Goal: Communication & Community: Share content

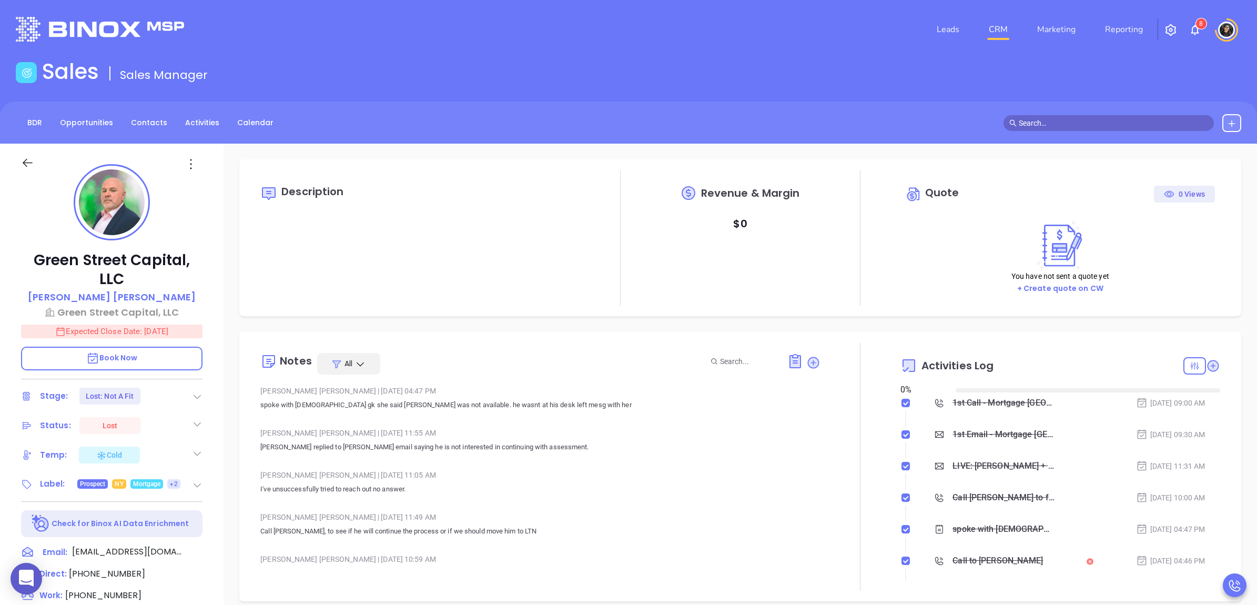
type input "[DATE]"
type input "[PERSON_NAME]"
click at [1000, 40] on nav "Leads CRM Marketing Reporting" at bounding box center [1040, 30] width 236 height 38
click at [1002, 30] on link "CRM" at bounding box center [997, 29] width 27 height 21
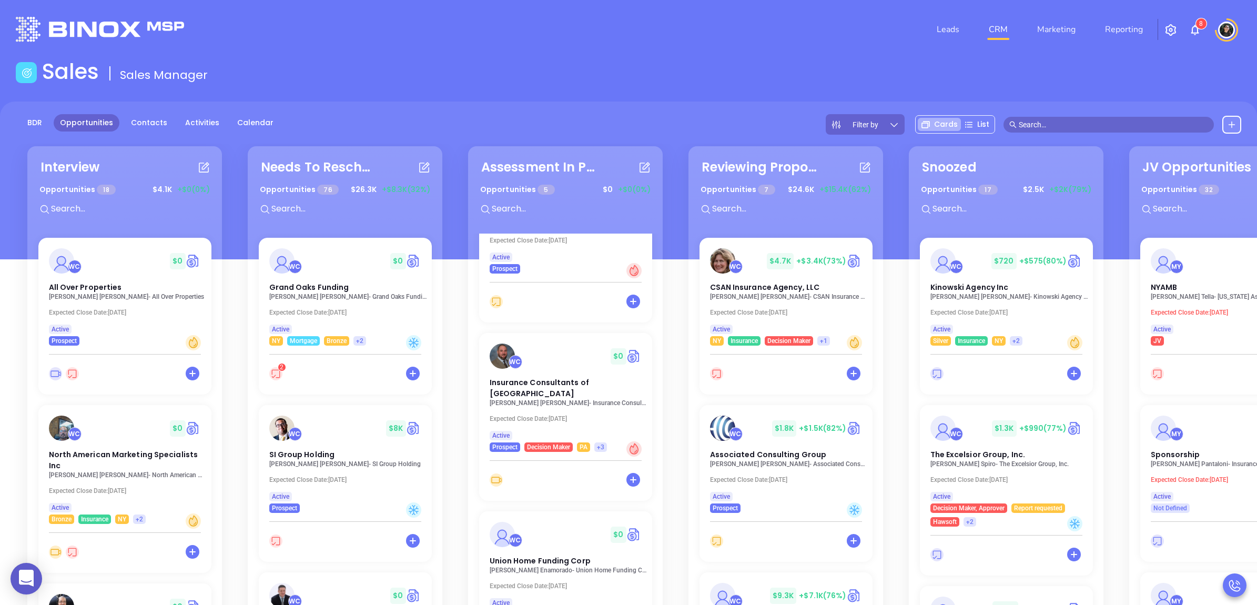
scroll to position [263, 0]
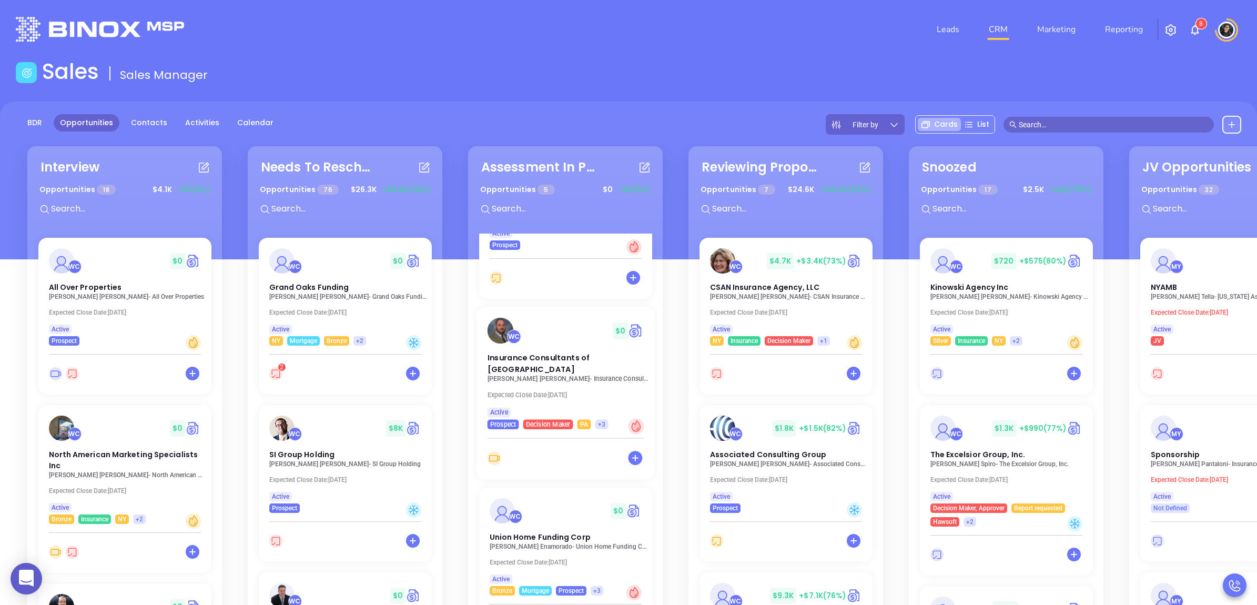
click at [564, 375] on p "Matt Straley - Insurance Consultants of Pittsburgh" at bounding box center [568, 378] width 162 height 7
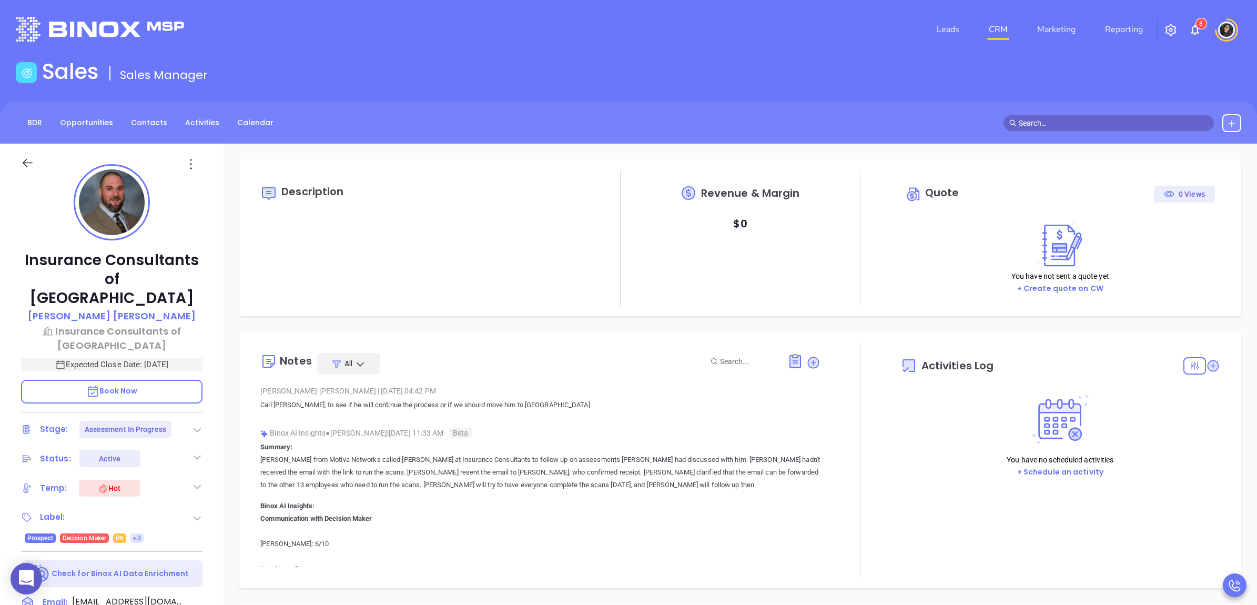
type input "[DATE]"
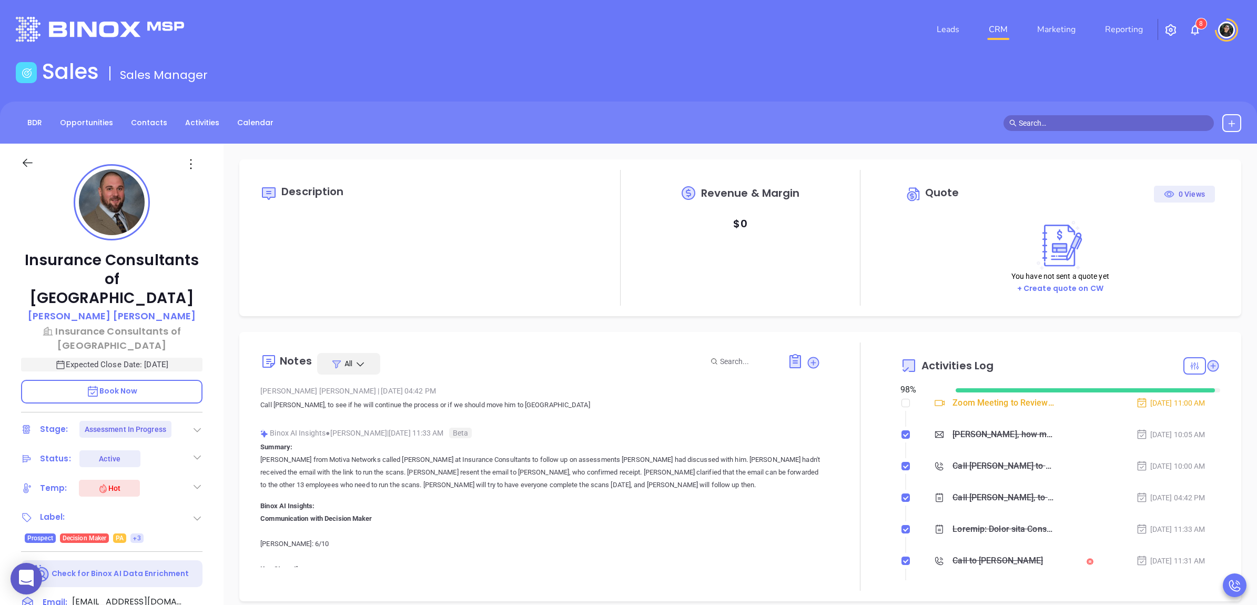
type input "[PERSON_NAME]"
copy p "Insurance Consultants of Pittsburgh"
drag, startPoint x: 166, startPoint y: 279, endPoint x: 26, endPoint y: 255, distance: 141.9
click at [26, 255] on p "Insurance Consultants of Pittsburgh" at bounding box center [111, 279] width 181 height 57
copy p "Insurance Consultants of Pittsburgh"
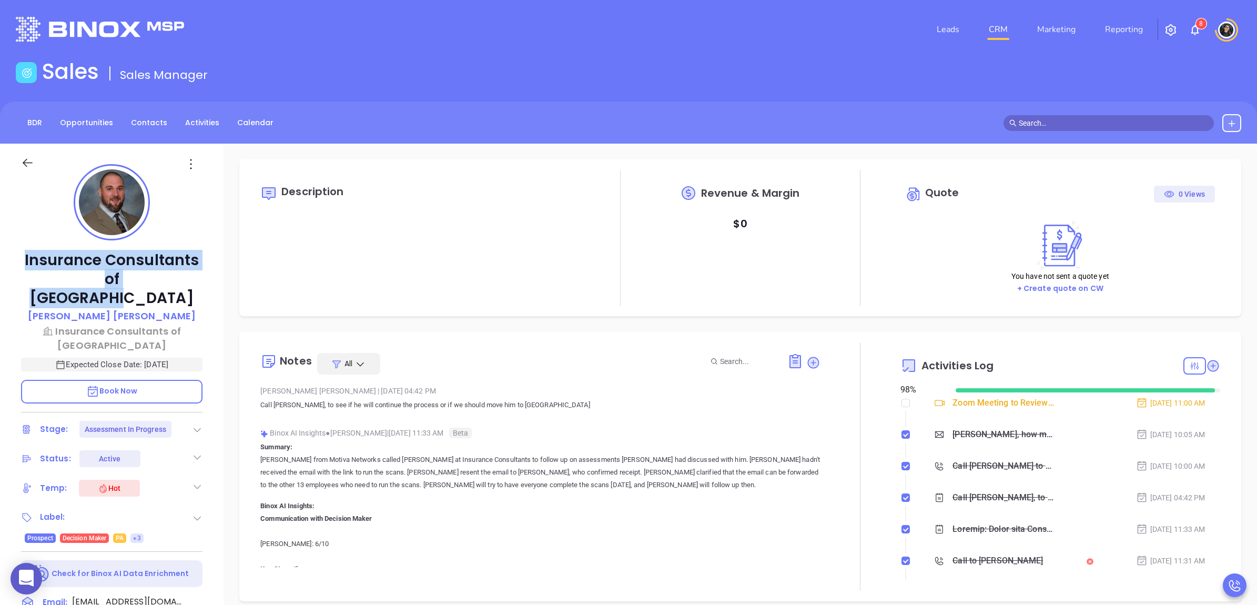
copy p "Insurance Consultants of [GEOGRAPHIC_DATA]"
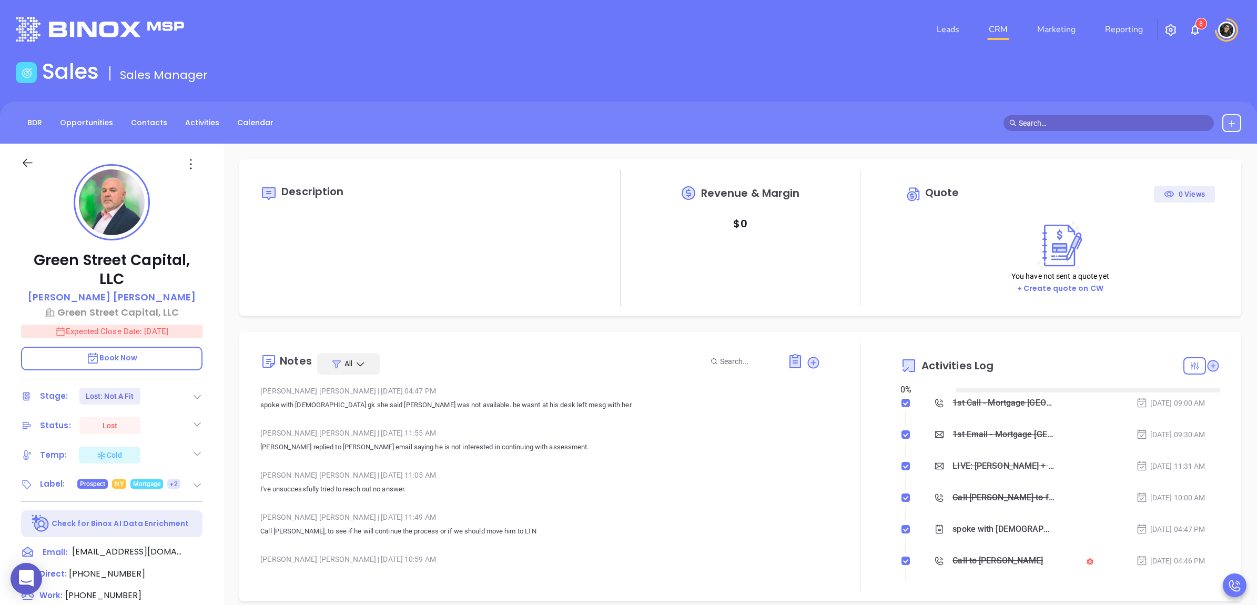
type input "[DATE]"
drag, startPoint x: 994, startPoint y: 12, endPoint x: 1001, endPoint y: 19, distance: 10.0
click at [994, 12] on nav "Leads CRM Marketing Reporting" at bounding box center [1040, 30] width 236 height 38
click at [1003, 24] on link "CRM" at bounding box center [997, 29] width 27 height 21
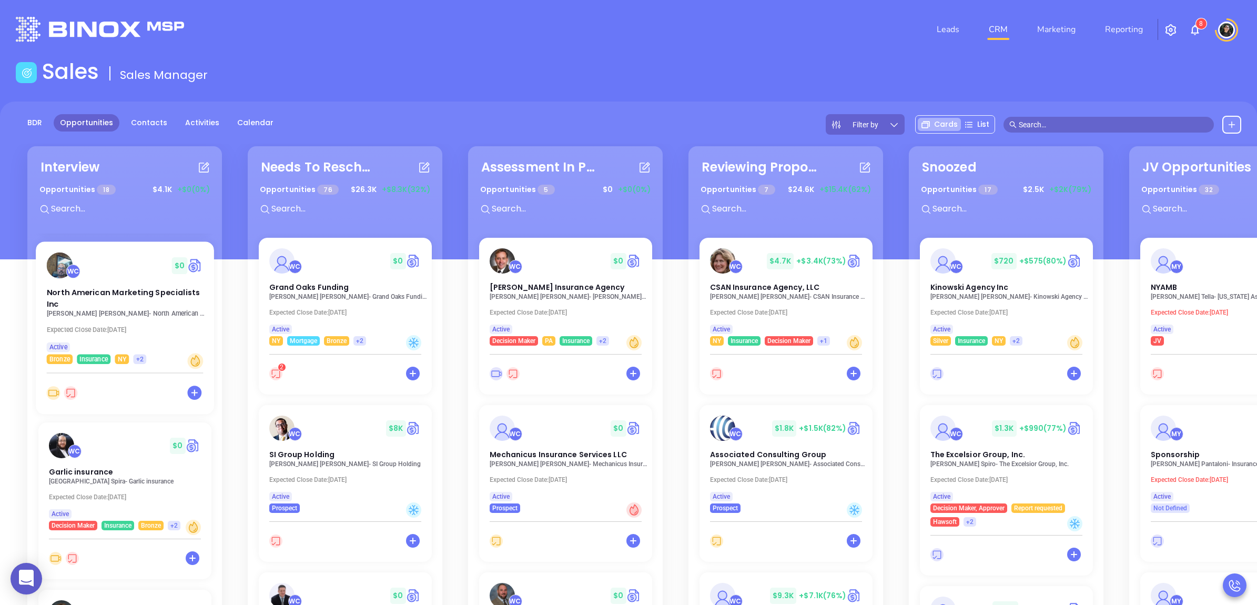
scroll to position [131, 0]
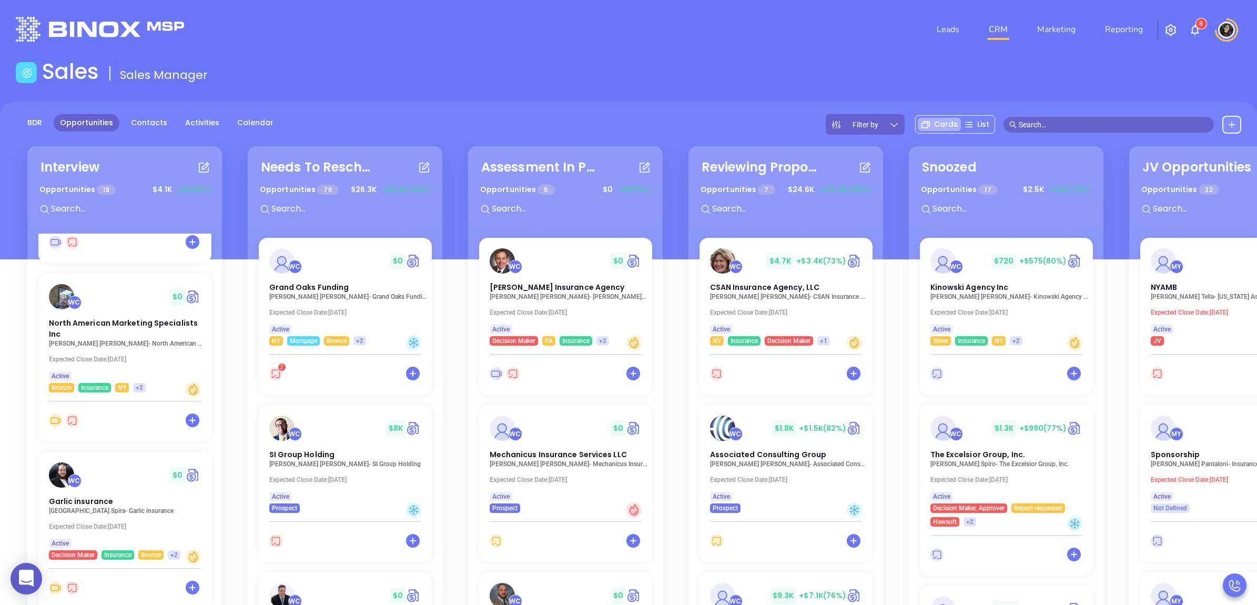
click at [114, 207] on input "text" at bounding box center [129, 209] width 158 height 14
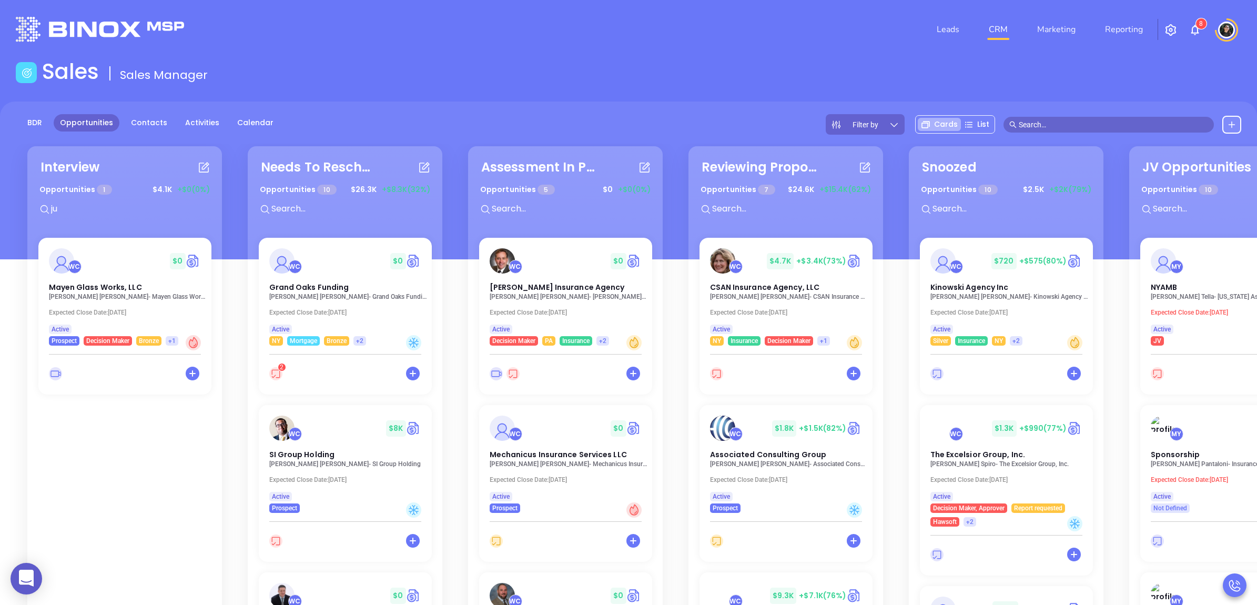
scroll to position [0, 0]
click at [101, 203] on input "jul" at bounding box center [129, 209] width 158 height 14
drag, startPoint x: 136, startPoint y: 224, endPoint x: 137, endPoint y: 218, distance: 5.9
click at [136, 222] on div "Interview Opportunities 1 $ 4.1K +$0 (0%) jimm WC $ 0 Peoples First Insurance J…" at bounding box center [679, 441] width 1322 height 594
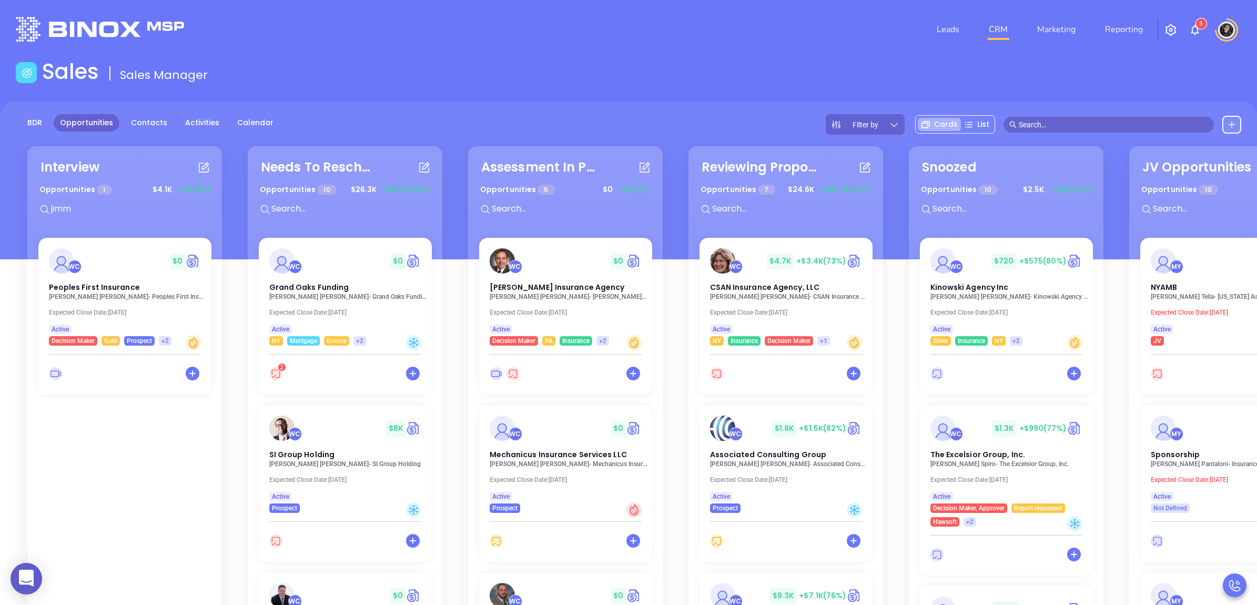
click at [137, 218] on div "Interview Opportunities 1 $ 4.1K +$0 (0%) jimm WC $ 0 Peoples First Insurance J…" at bounding box center [679, 441] width 1322 height 594
click at [121, 207] on input "jimm" at bounding box center [129, 209] width 158 height 14
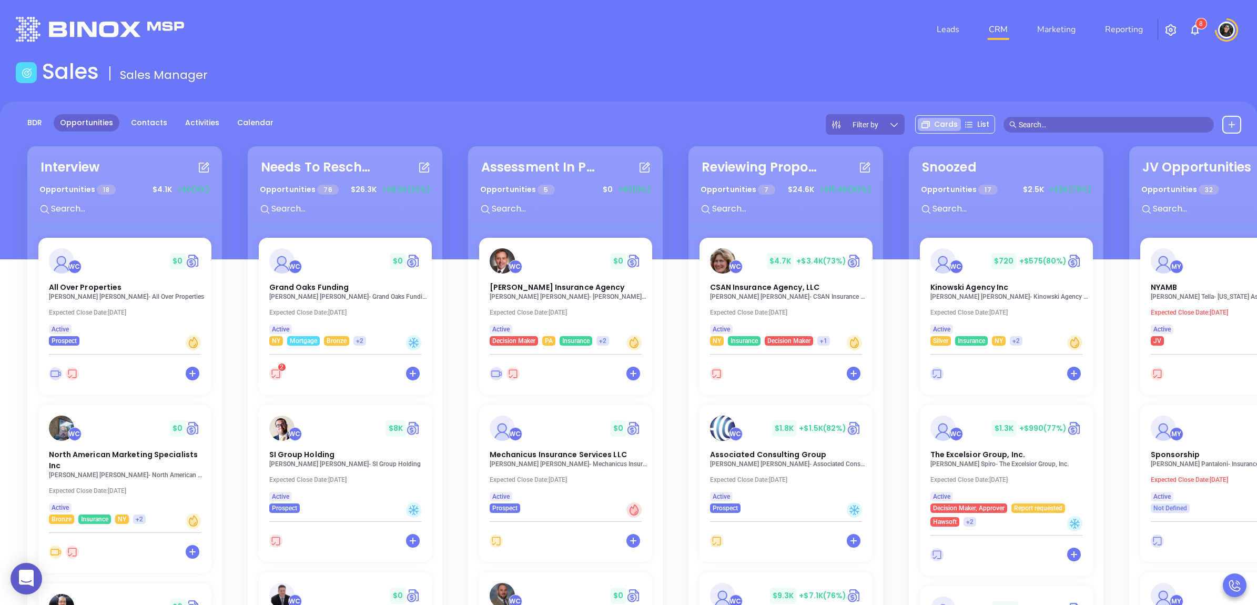
click at [151, 209] on input "text" at bounding box center [129, 209] width 158 height 14
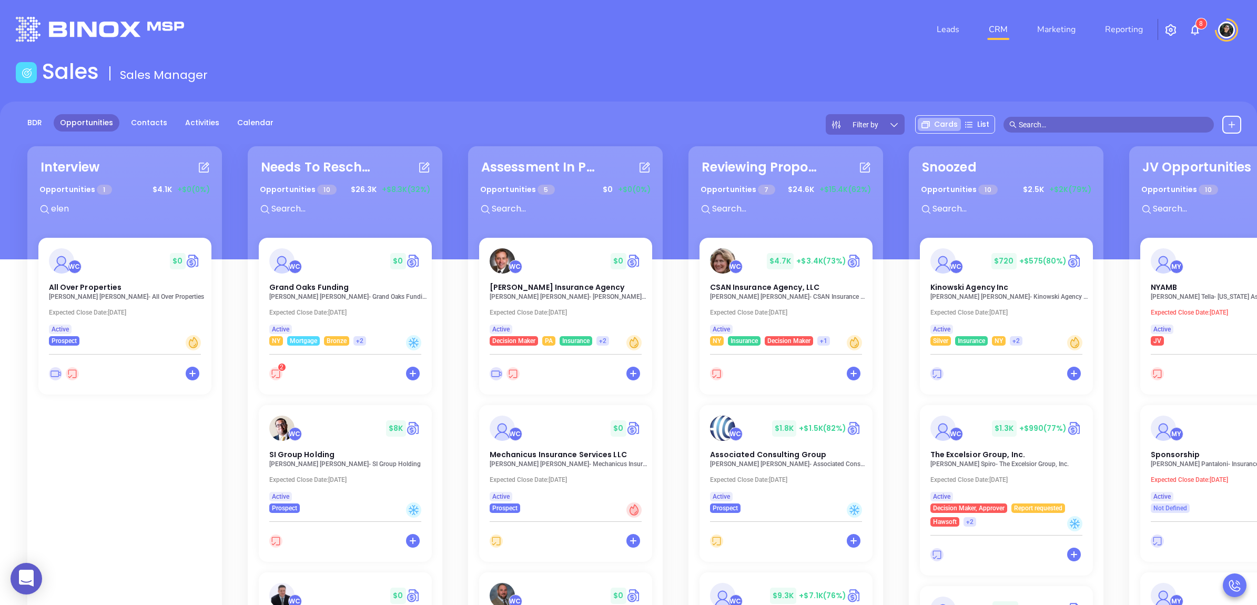
click at [88, 209] on input "elen" at bounding box center [129, 209] width 158 height 14
click at [81, 283] on span "All Over Properties" at bounding box center [83, 286] width 75 height 11
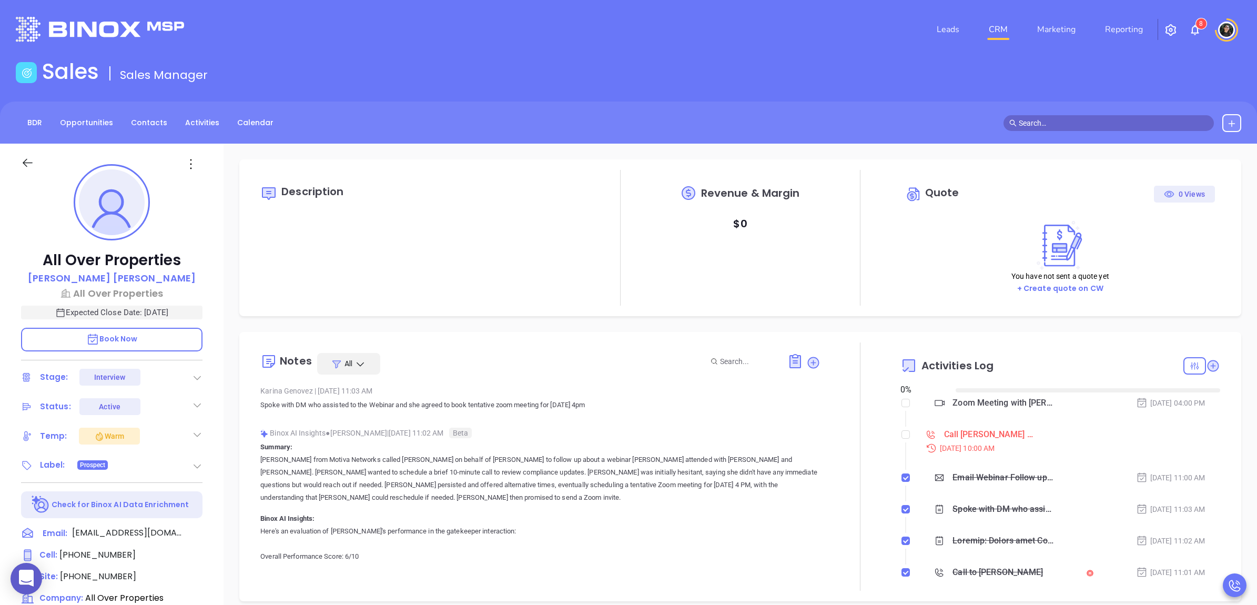
type input "[DATE]"
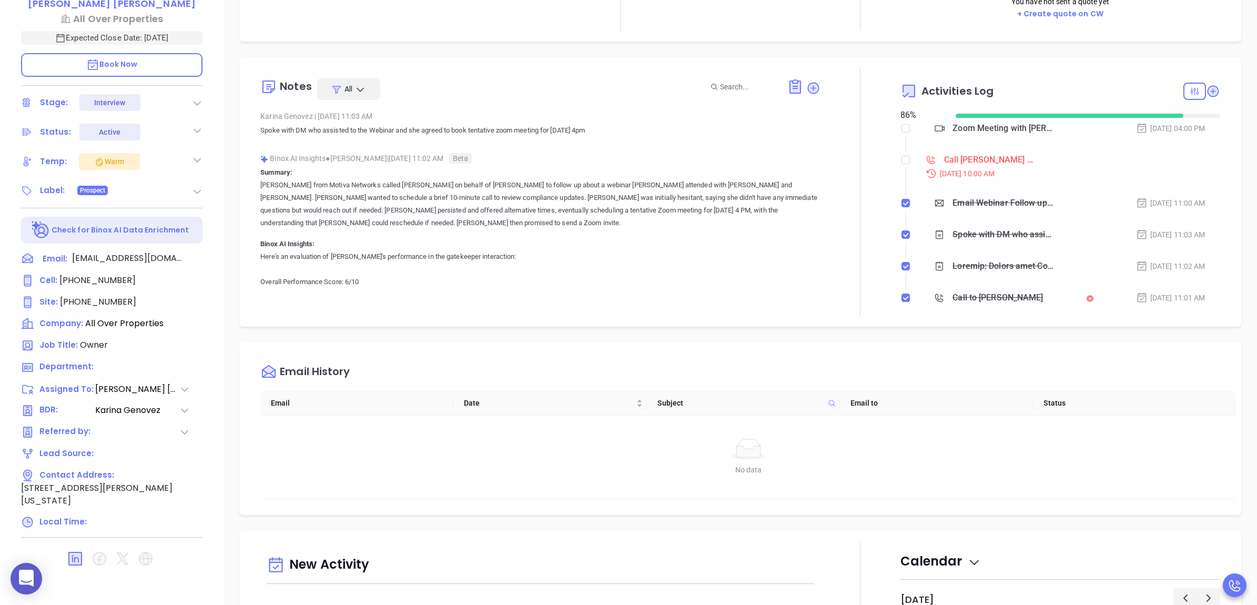
scroll to position [294, 0]
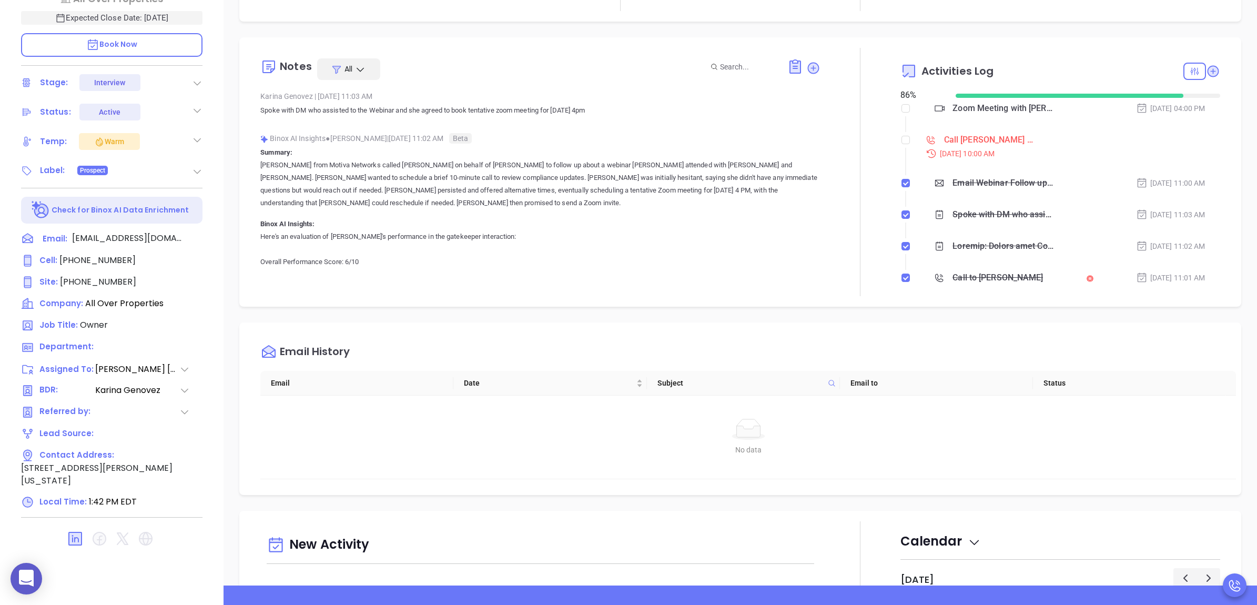
type input "[PERSON_NAME]"
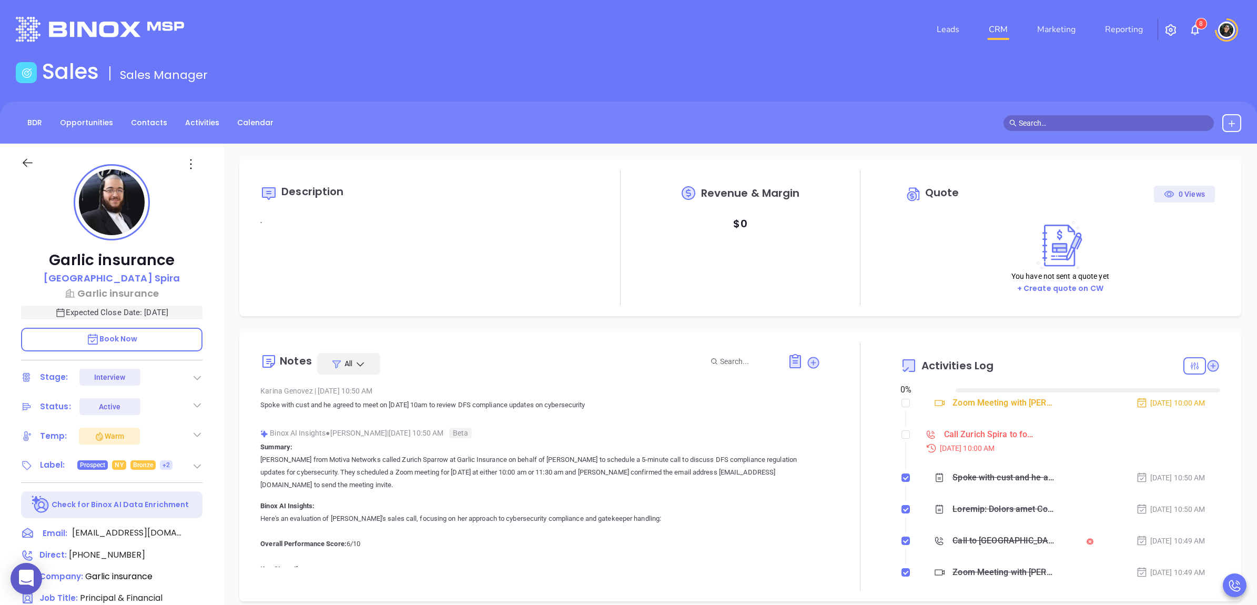
type input "[DATE]"
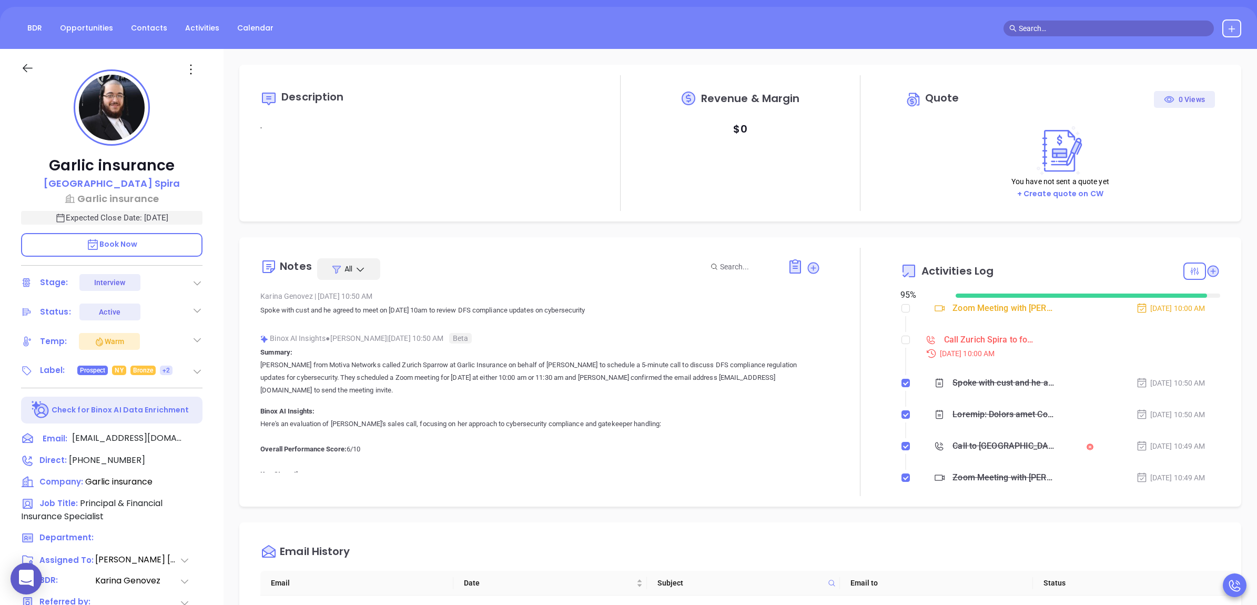
scroll to position [263, 0]
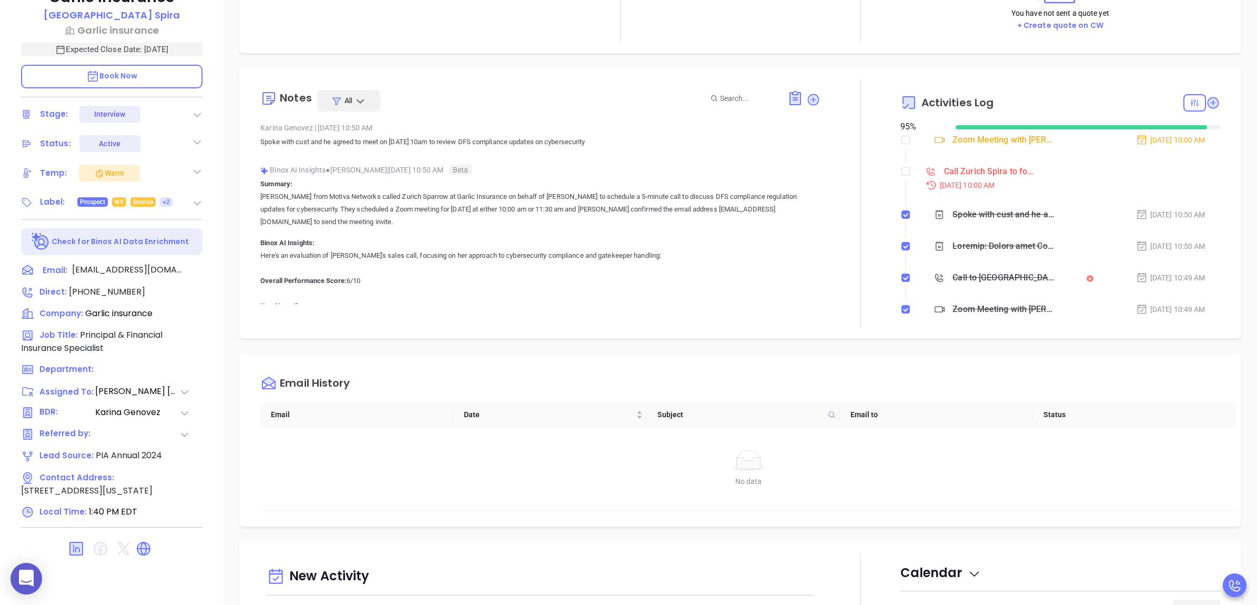
type input "[PERSON_NAME]"
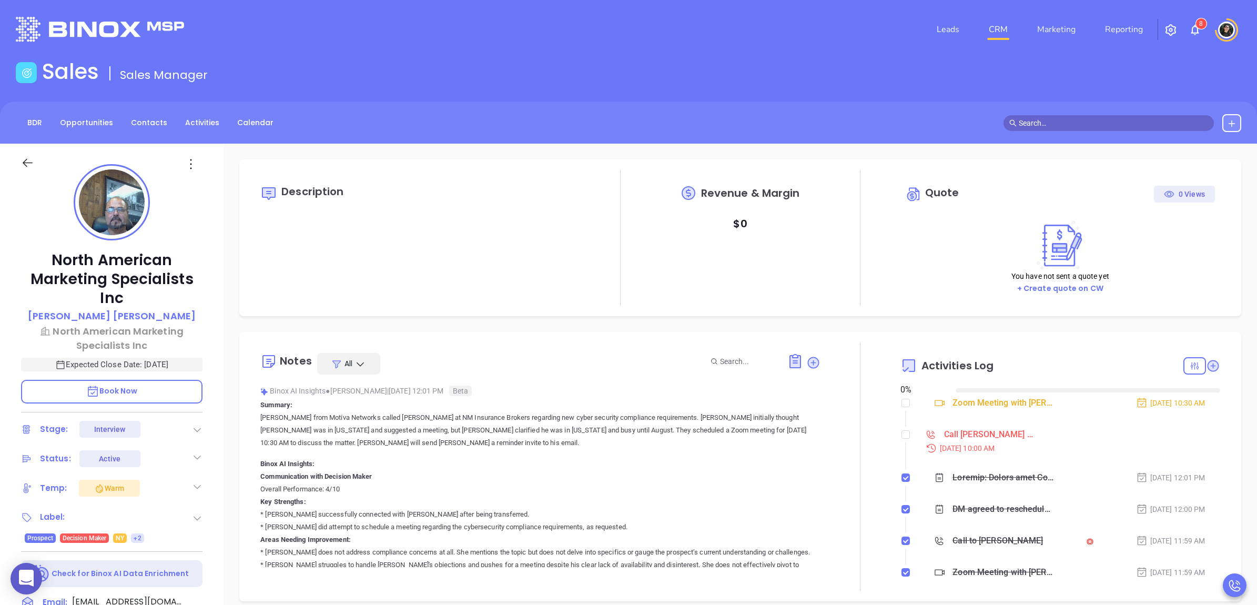
type input "[DATE]"
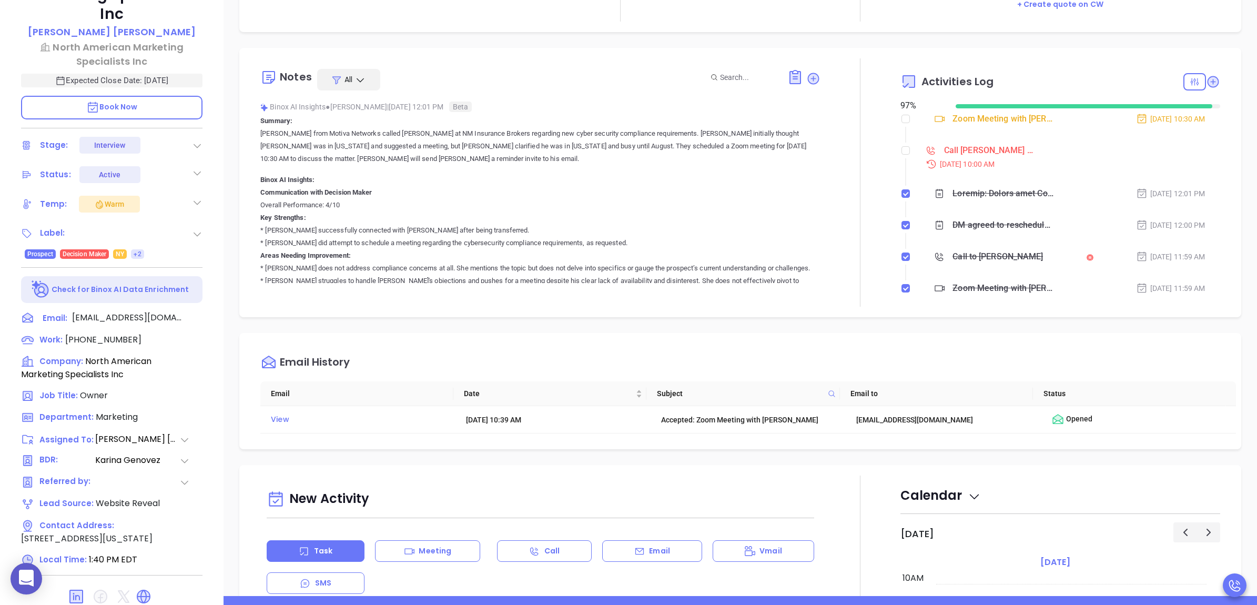
scroll to position [294, 0]
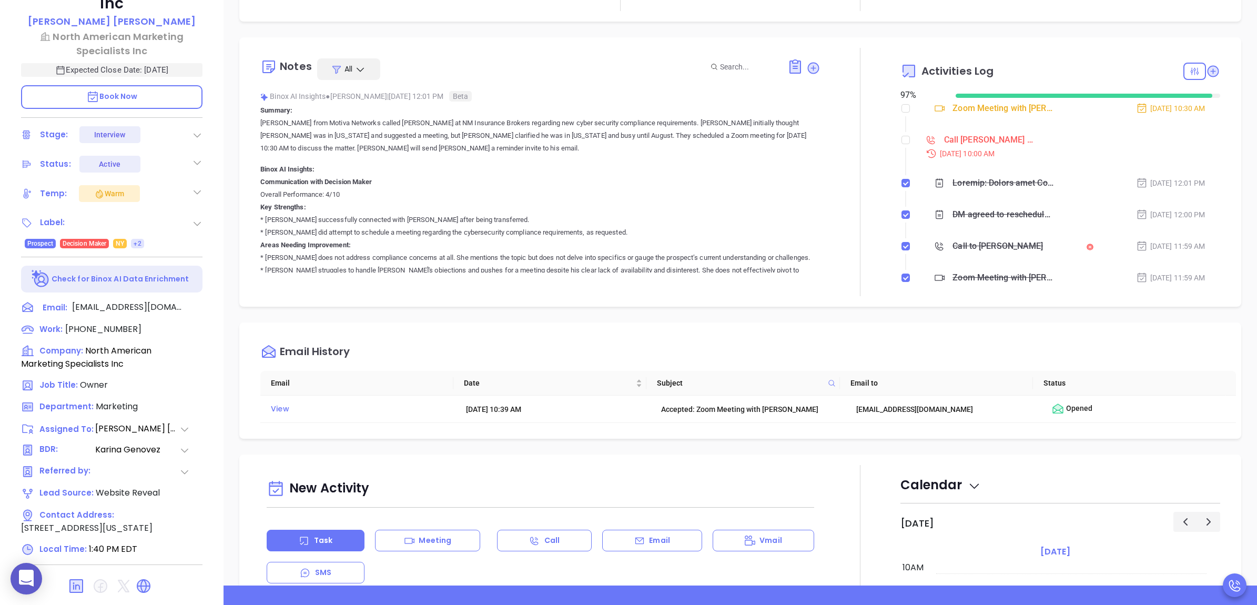
type input "[PERSON_NAME]"
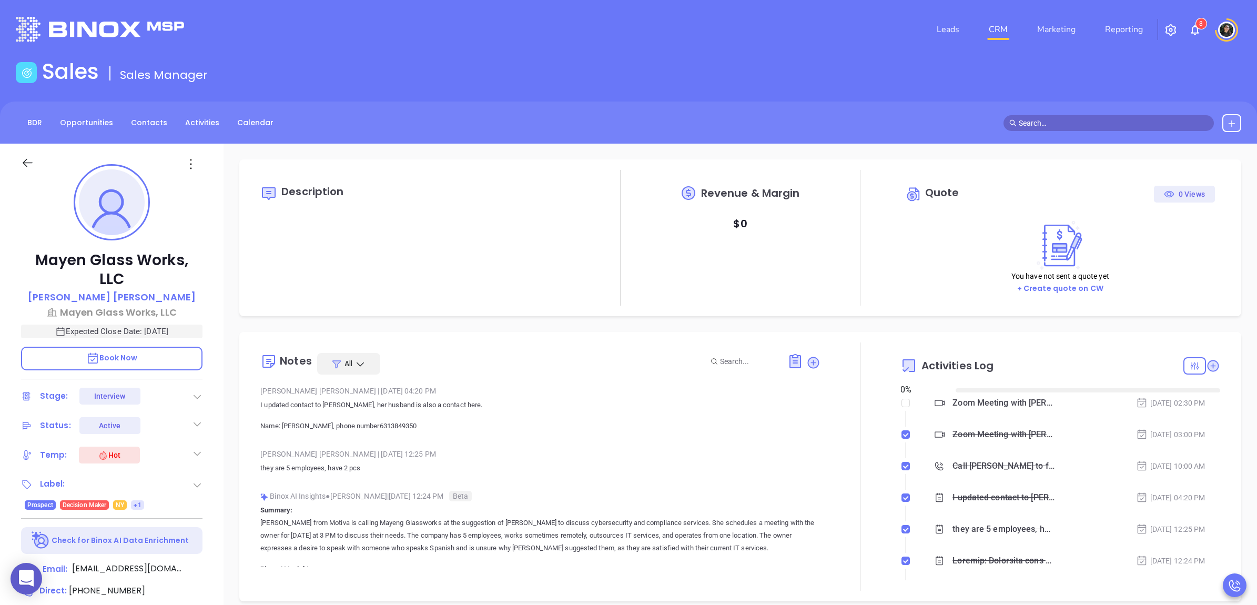
type input "[DATE]"
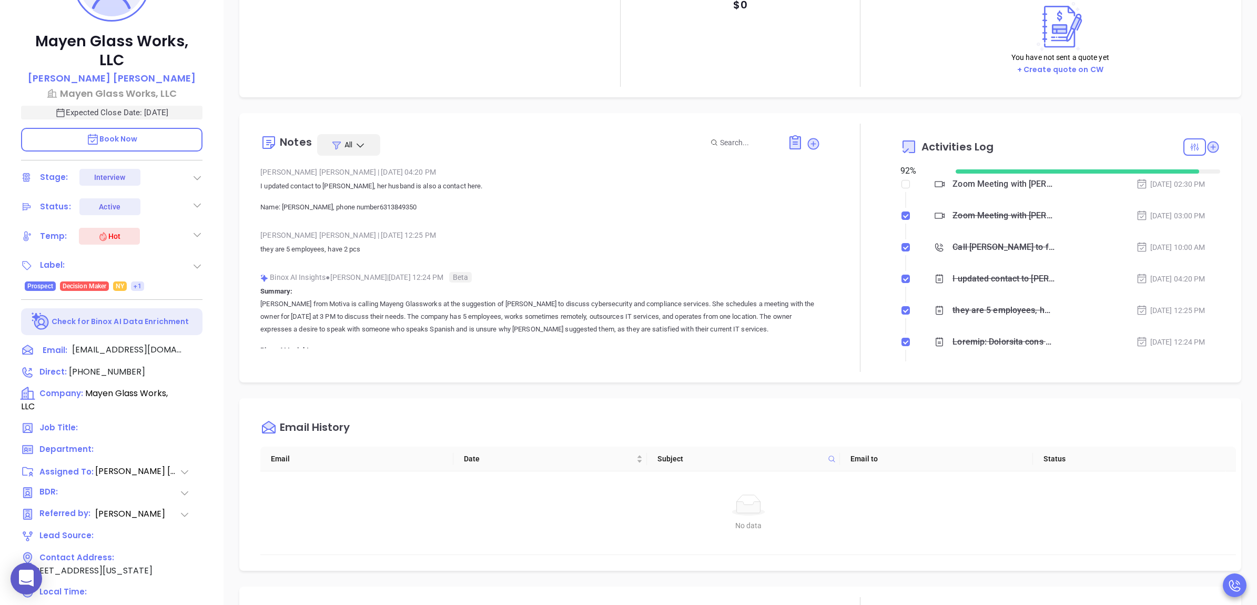
scroll to position [263, 0]
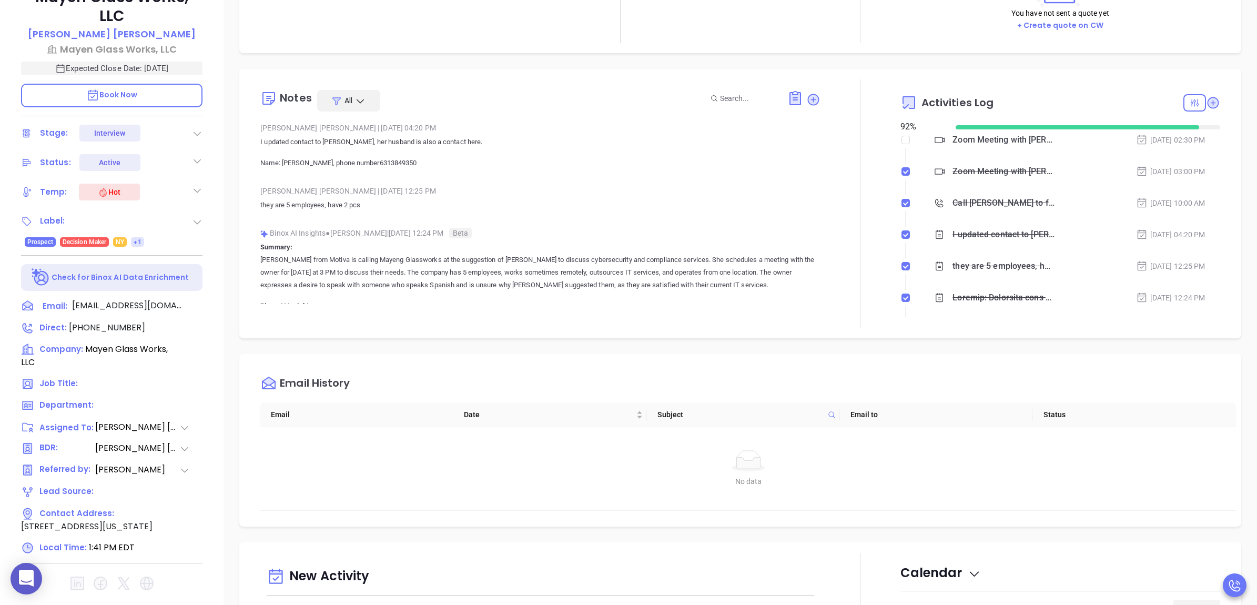
type input "[PERSON_NAME]"
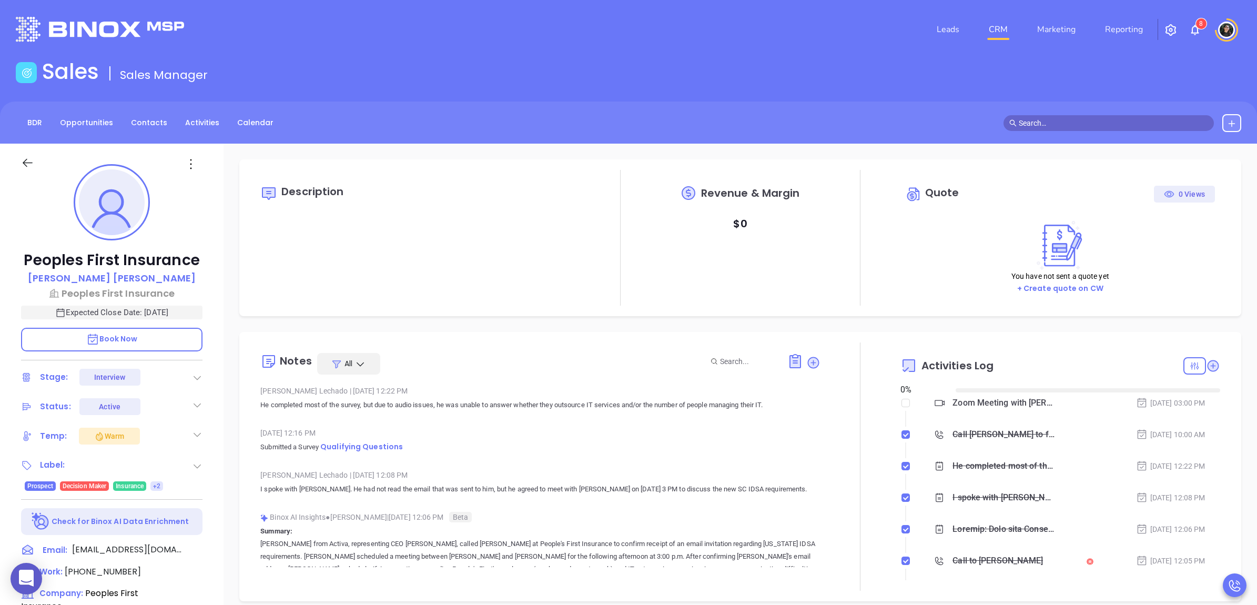
type input "[DATE]"
type input "[PERSON_NAME]"
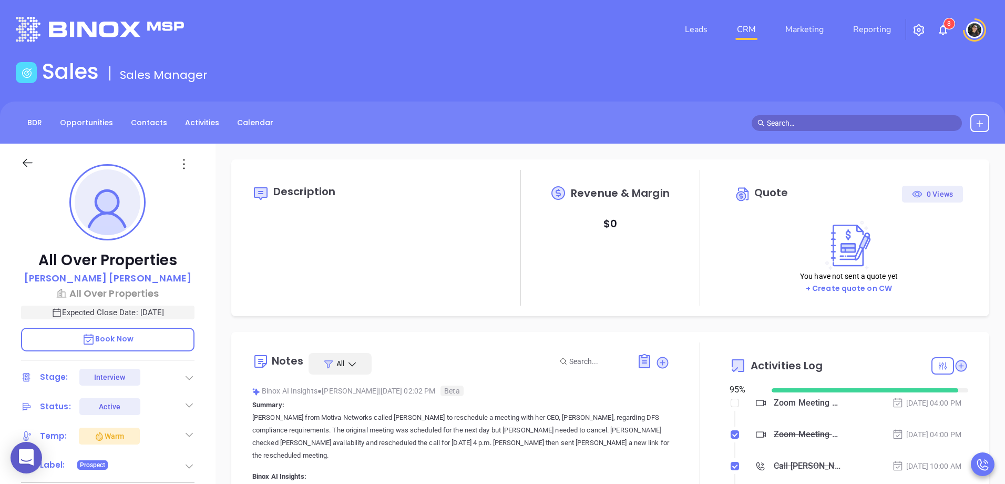
type input "[PERSON_NAME]"
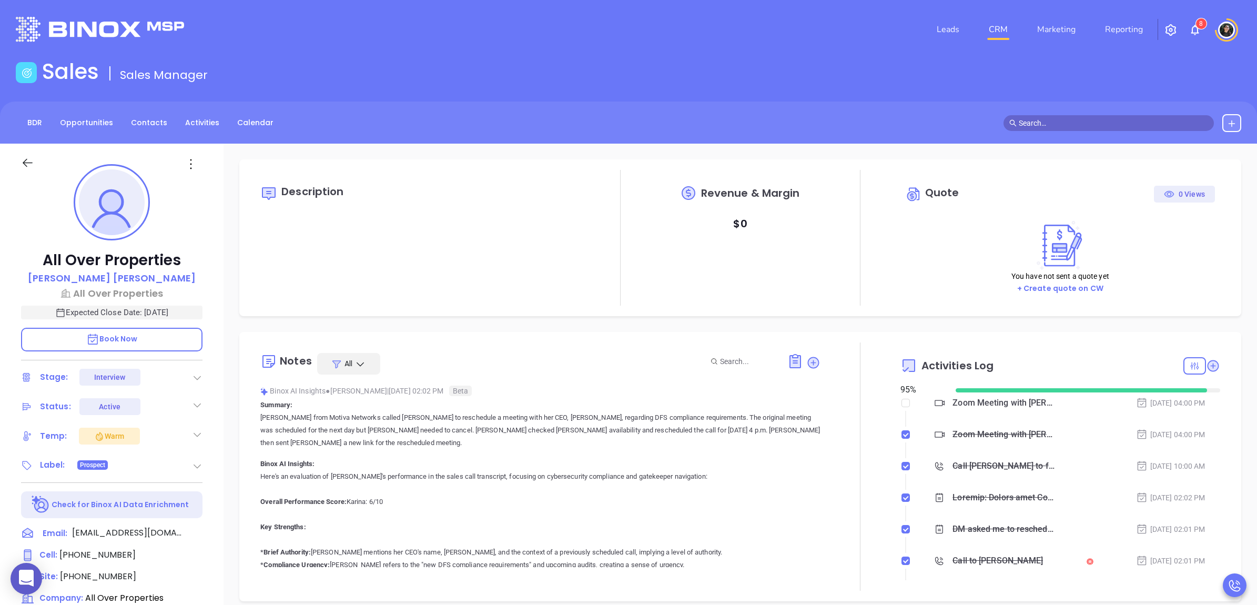
scroll to position [305, 0]
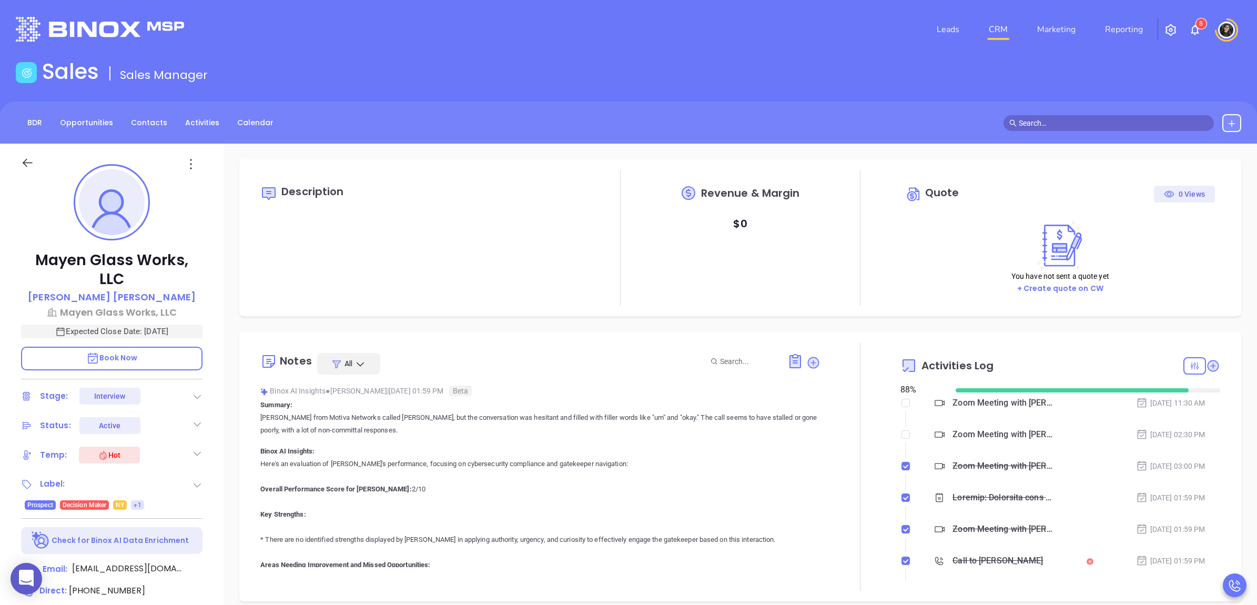
type input "[DATE]"
type input "[PERSON_NAME]"
click at [901, 433] on input "checkbox" at bounding box center [905, 434] width 8 height 8
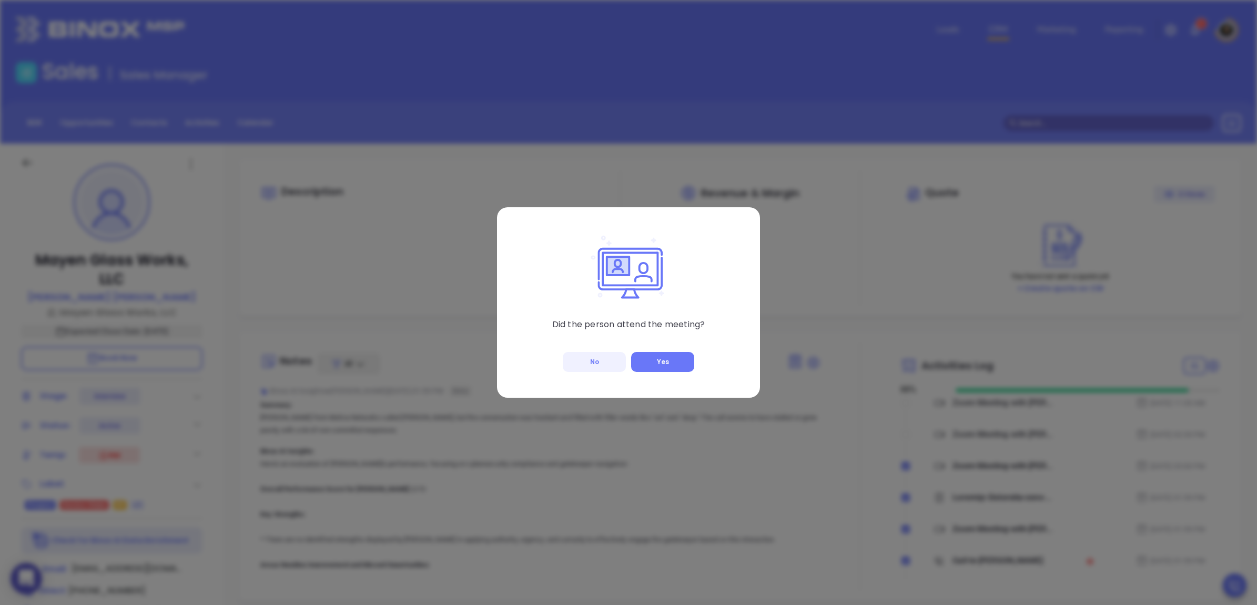
click at [594, 356] on button "No" at bounding box center [594, 362] width 63 height 20
checkbox input "true"
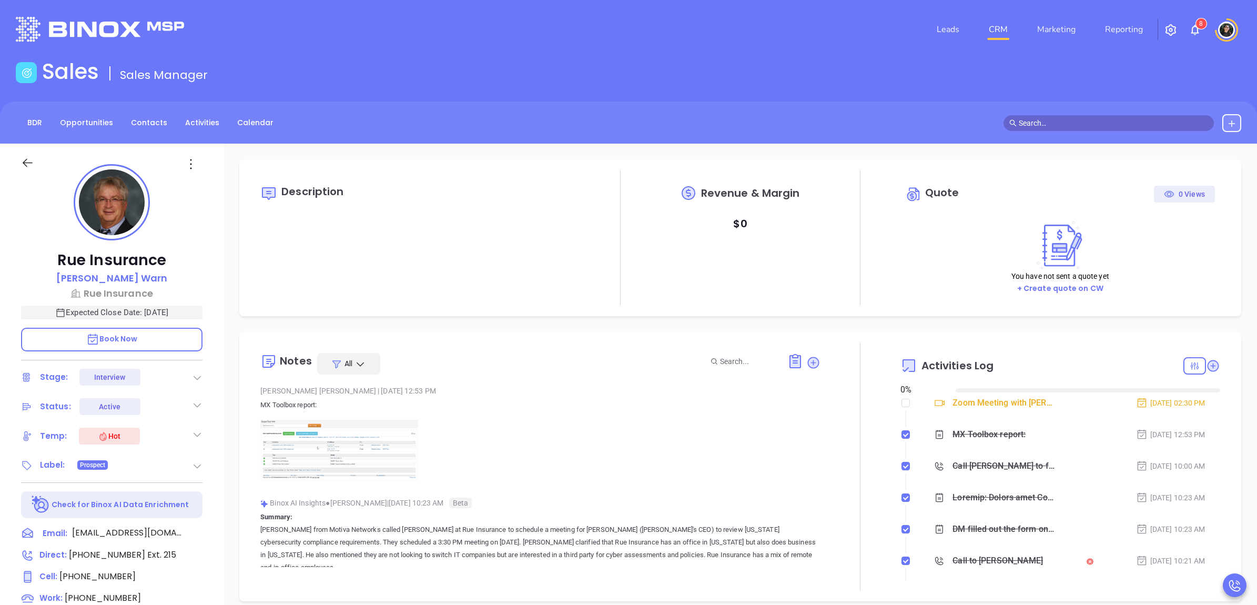
type input "10:00 am"
type input "[DATE]"
type input "[PERSON_NAME]"
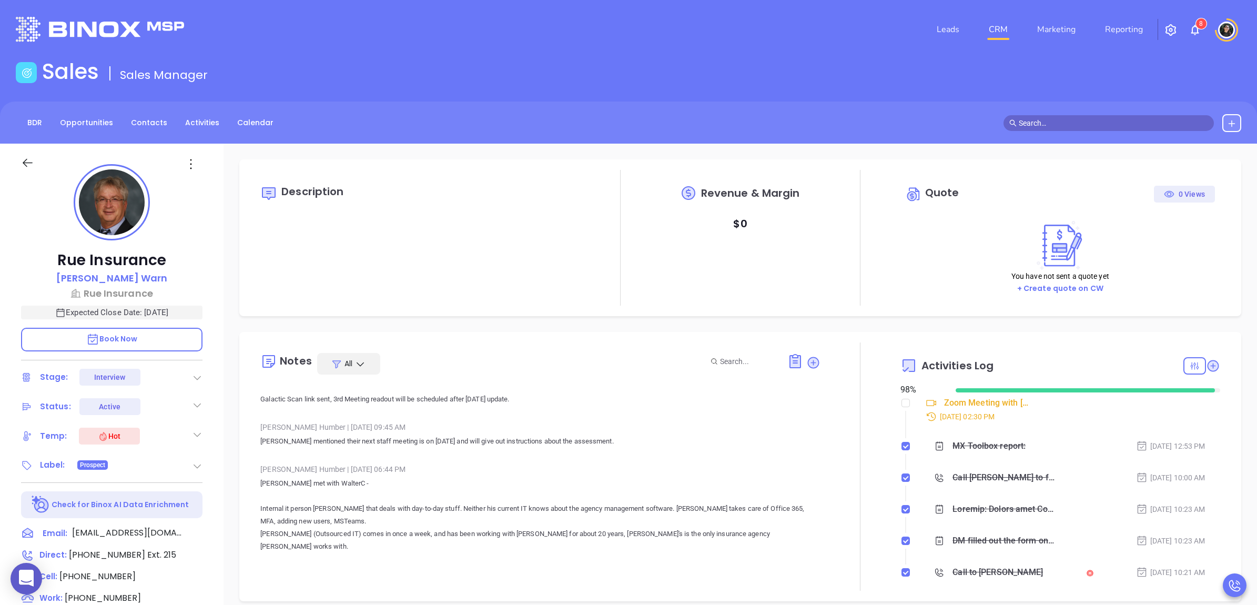
scroll to position [2169, 0]
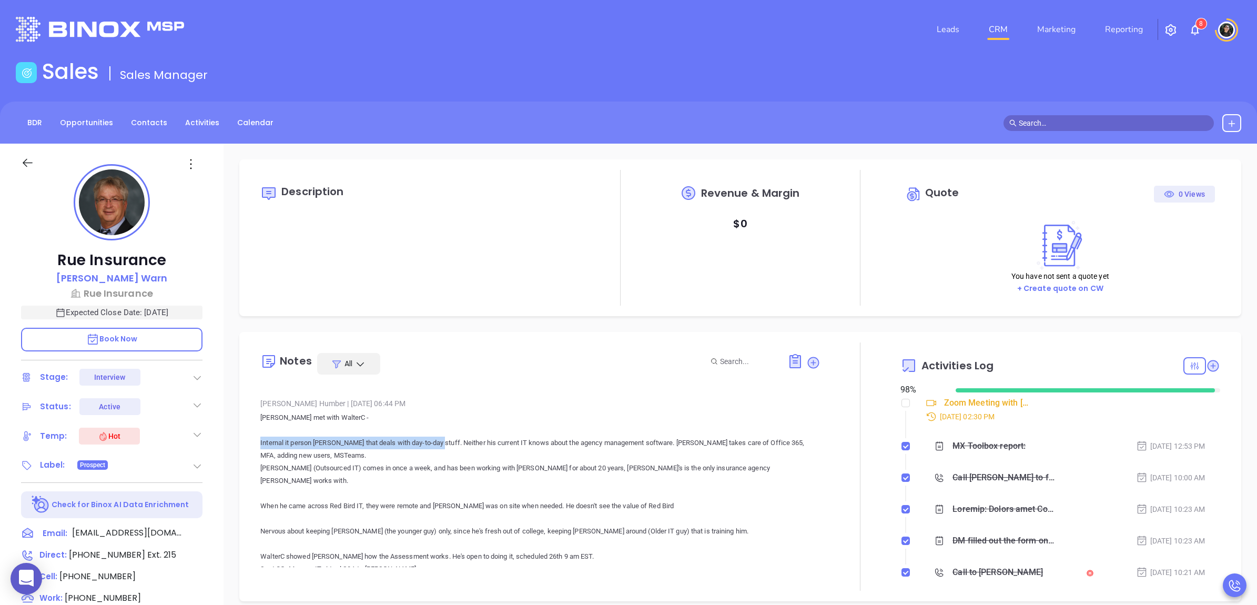
drag, startPoint x: 259, startPoint y: 440, endPoint x: 439, endPoint y: 442, distance: 180.4
click at [439, 442] on div "Notes All Wendy Hernandez | Aug 11, 2025 12:53 PM MX Toolbox report: Binox AI I…" at bounding box center [740, 466] width 981 height 248
click at [661, 475] on p "John met with WalterC - Internal it person Grayson that deals with day-to-day s…" at bounding box center [539, 493] width 559 height 164
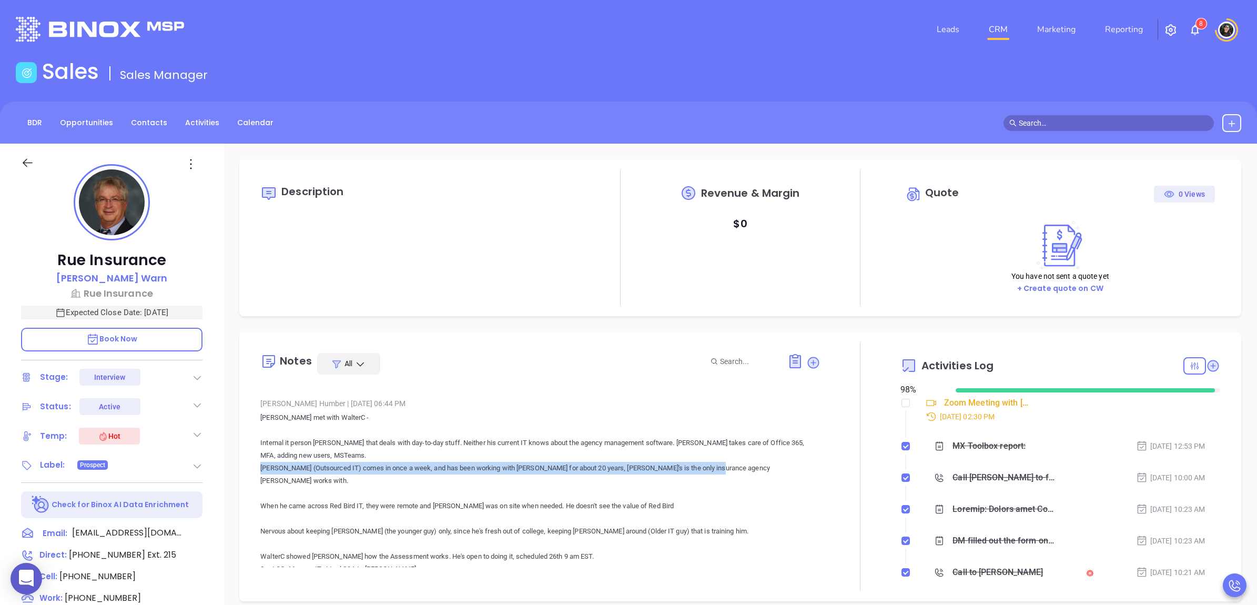
drag, startPoint x: 261, startPoint y: 467, endPoint x: 726, endPoint y: 471, distance: 464.3
click at [726, 471] on p "John met with WalterC - Internal it person Grayson that deals with day-to-day s…" at bounding box center [539, 493] width 559 height 164
copy p "[PERSON_NAME] (Outsourced IT) comes in once a week, and has been working with […"
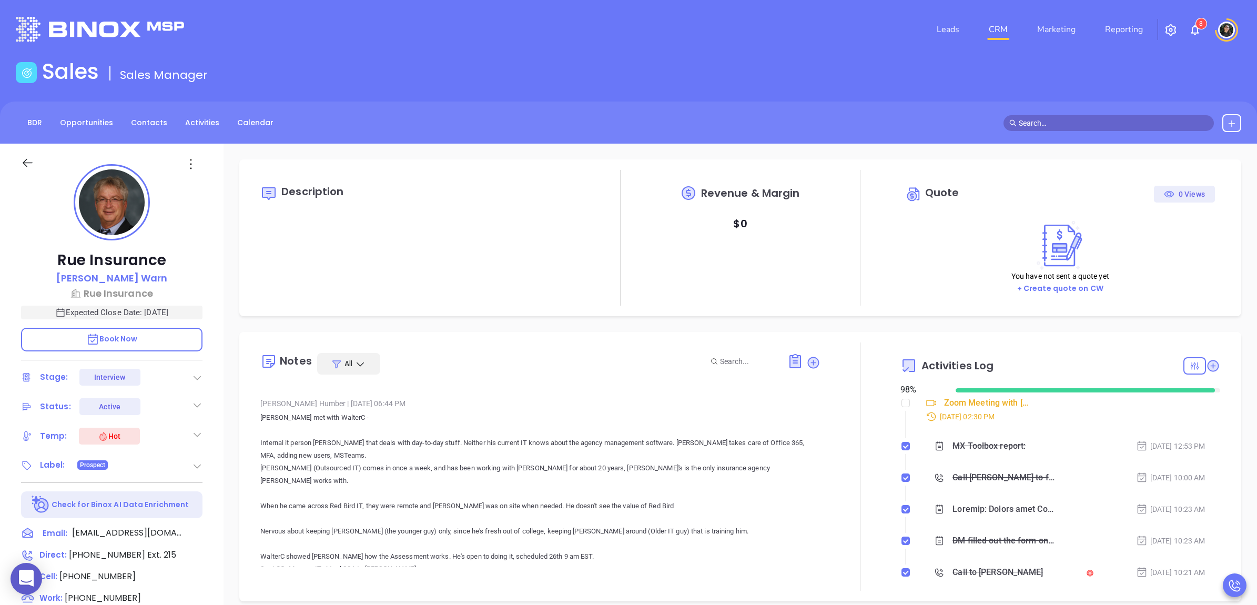
click at [605, 478] on p "John met with WalterC - Internal it person Grayson that deals with day-to-day s…" at bounding box center [539, 493] width 559 height 164
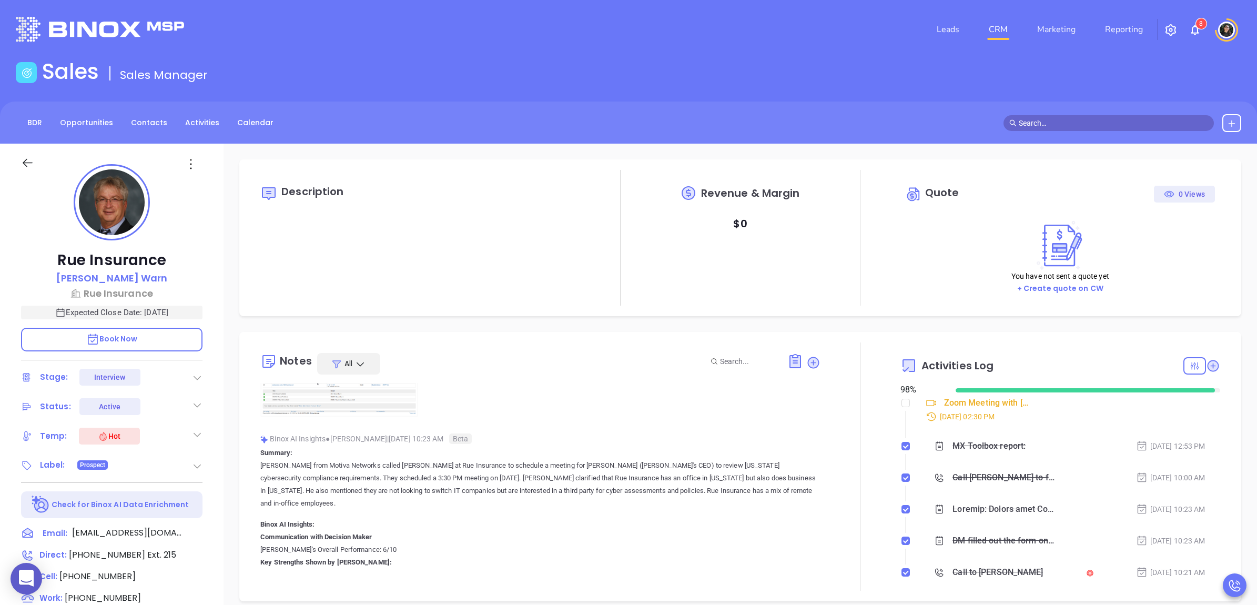
scroll to position [0, 0]
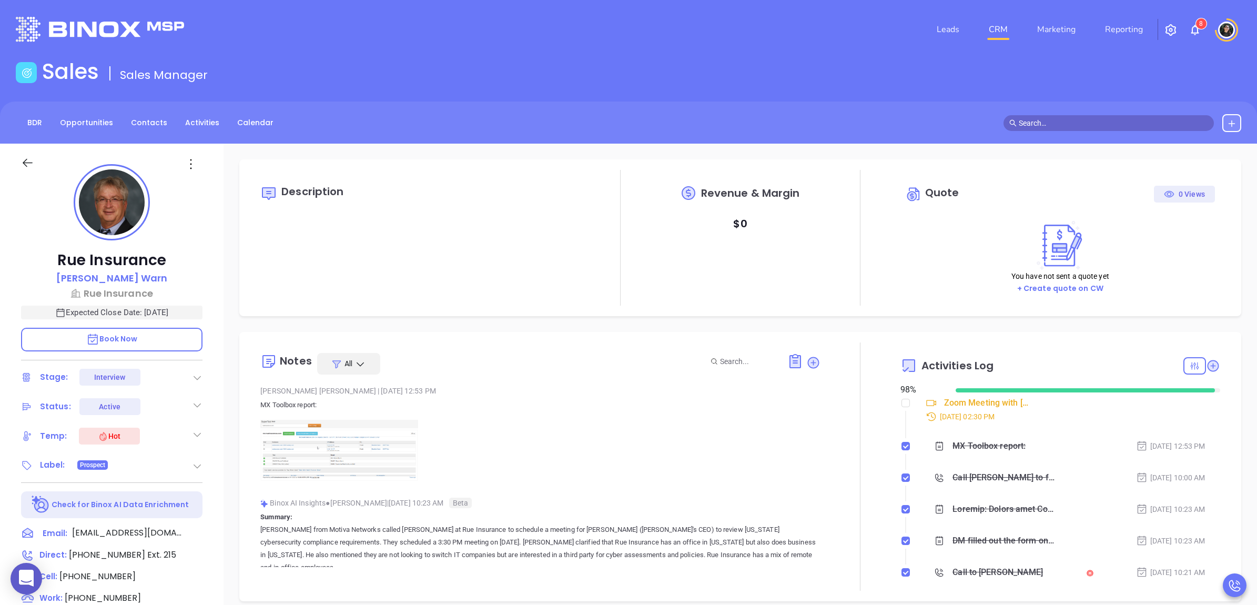
click at [345, 457] on img at bounding box center [339, 451] width 158 height 62
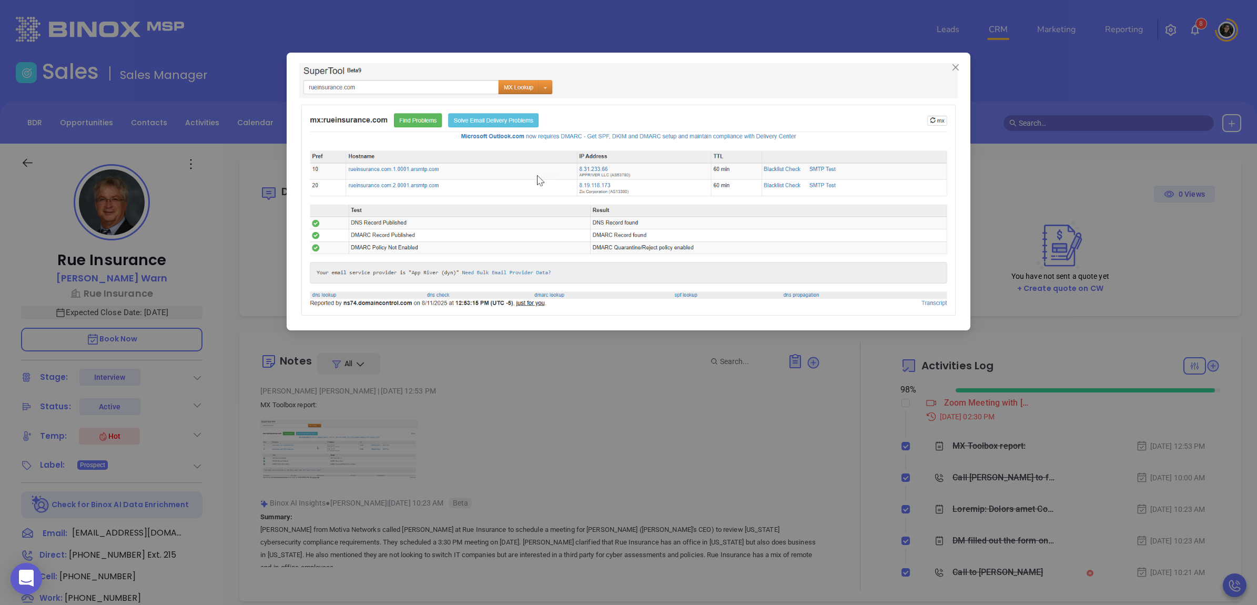
click at [572, 390] on div at bounding box center [628, 302] width 1257 height 605
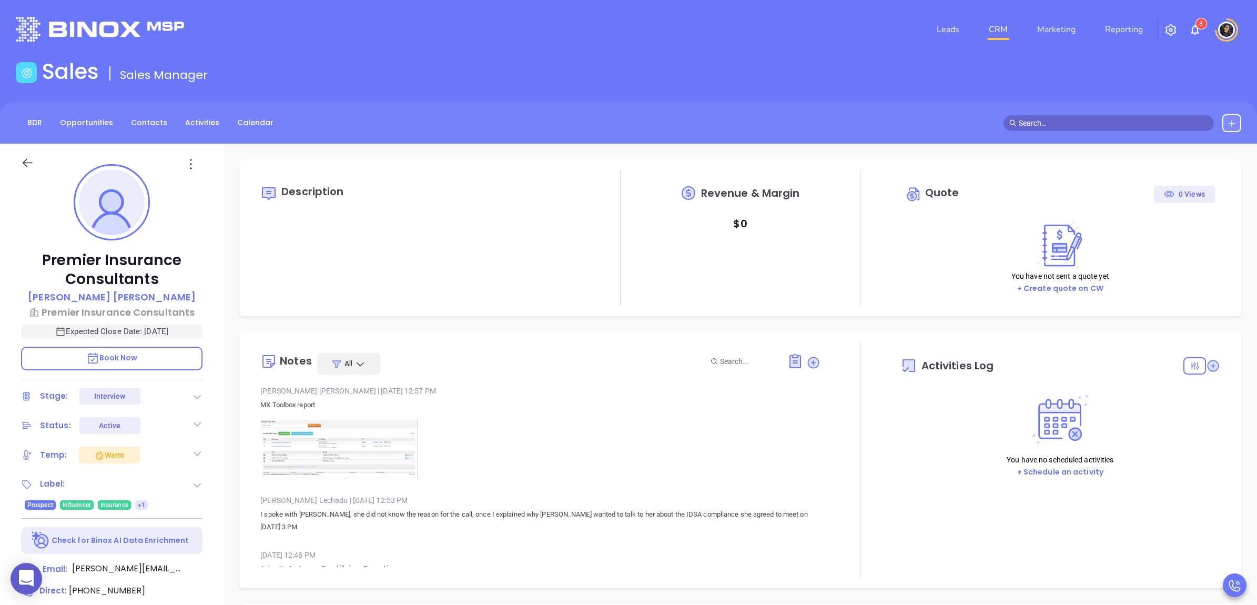
type input "[DATE]"
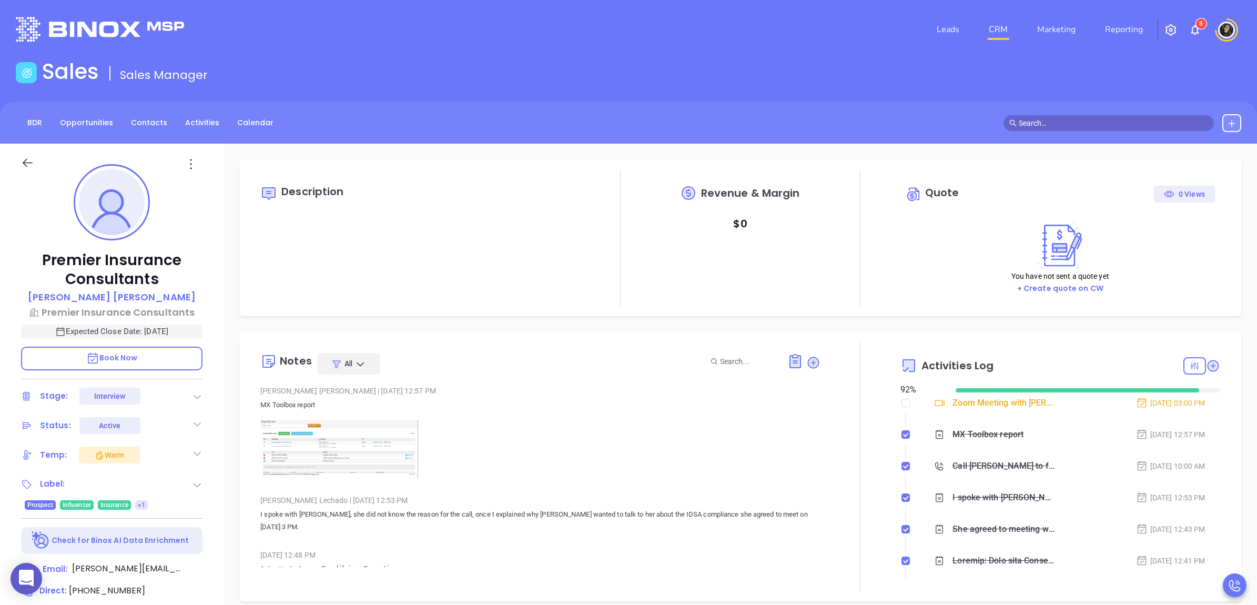
scroll to position [305, 0]
click at [317, 440] on img at bounding box center [339, 449] width 158 height 59
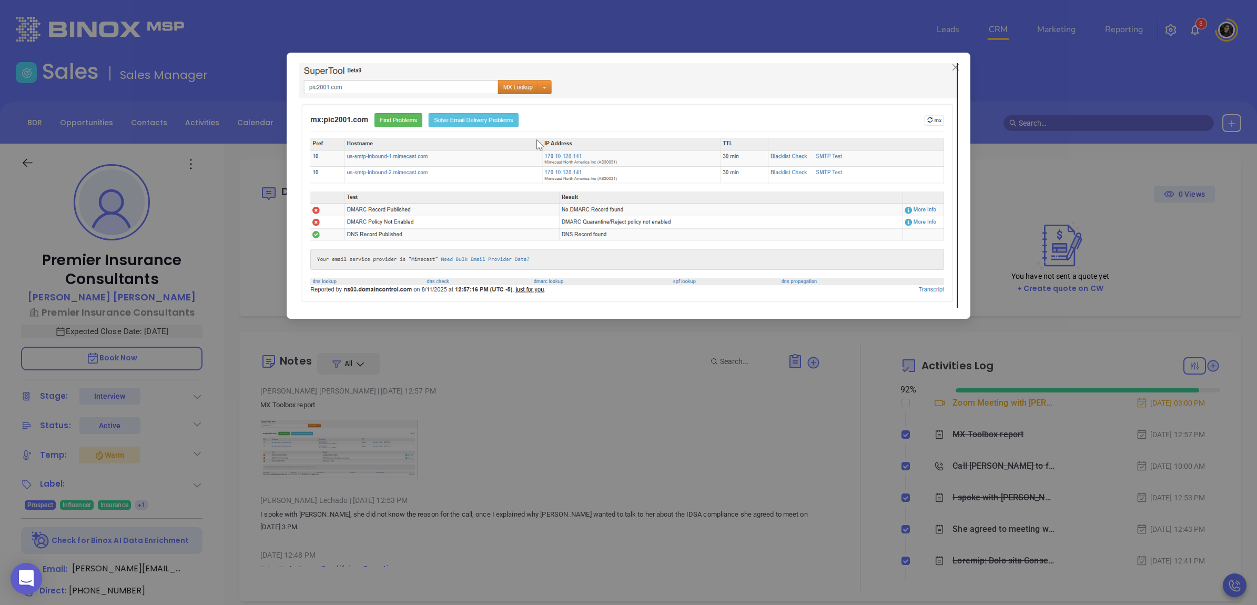
type input "[PERSON_NAME]"
click at [563, 446] on div at bounding box center [628, 302] width 1257 height 605
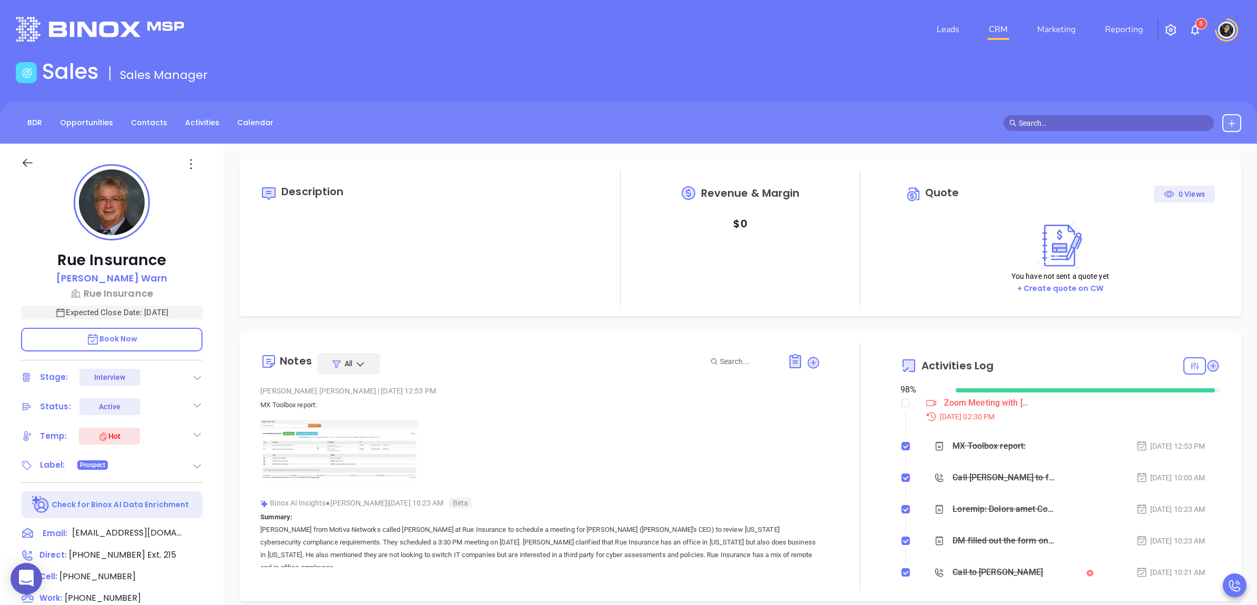
type input "[PERSON_NAME]"
type input "[DATE]"
click at [901, 400] on input "checkbox" at bounding box center [905, 403] width 8 height 8
checkbox input "false"
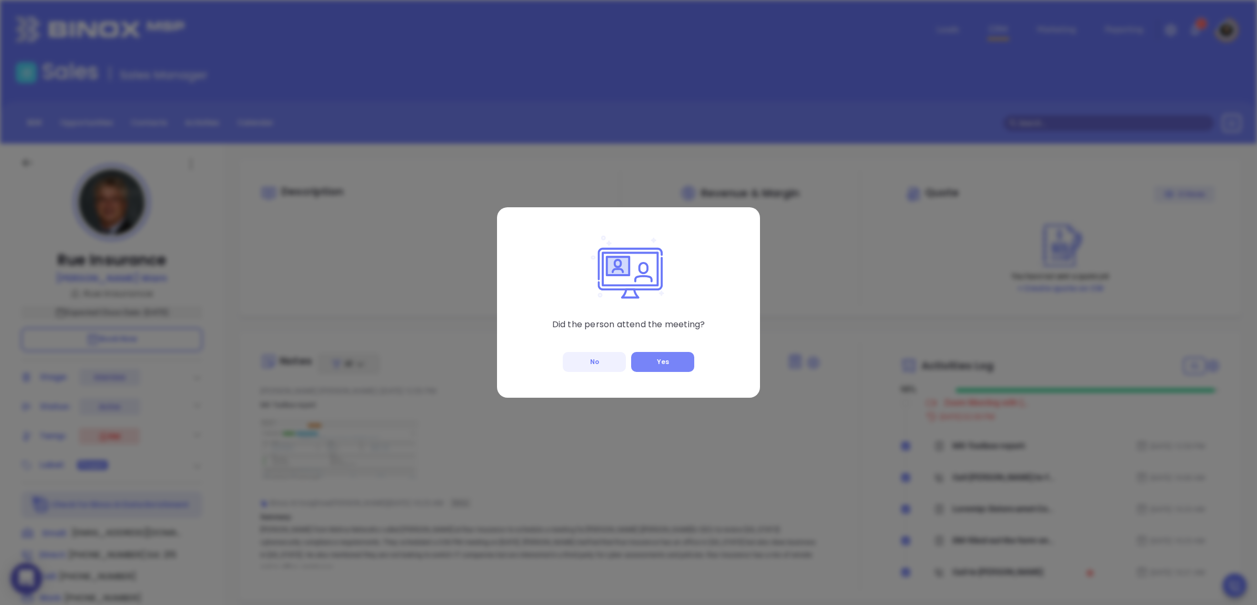
type input "[PERSON_NAME]"
click at [666, 361] on button "Yes" at bounding box center [662, 362] width 63 height 20
checkbox input "true"
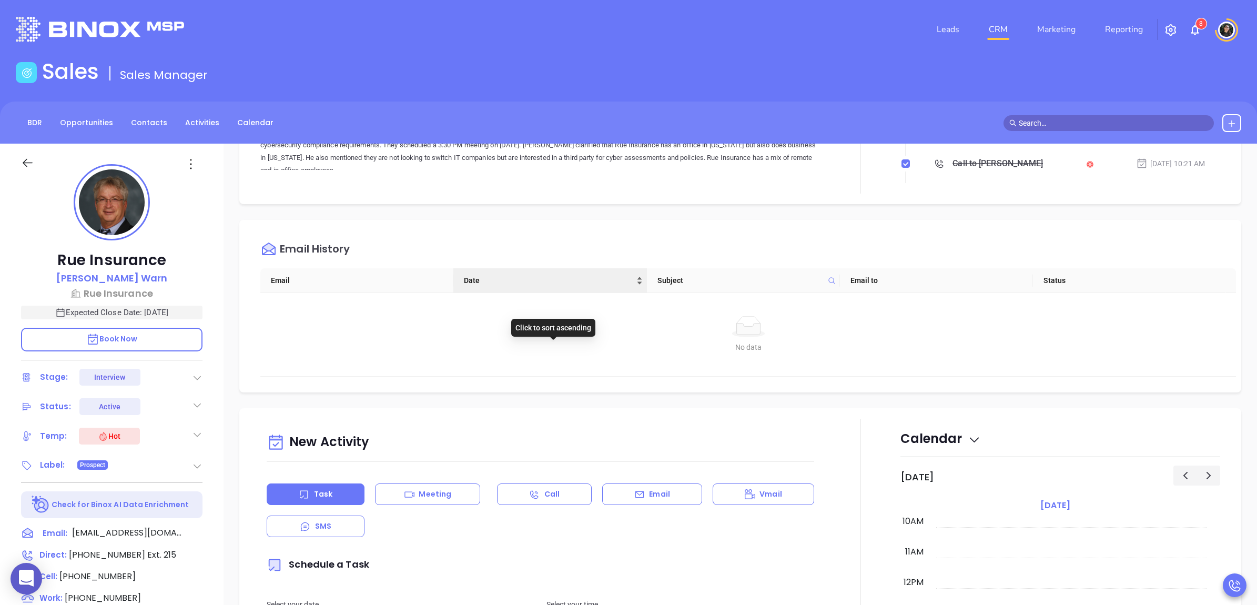
scroll to position [526, 0]
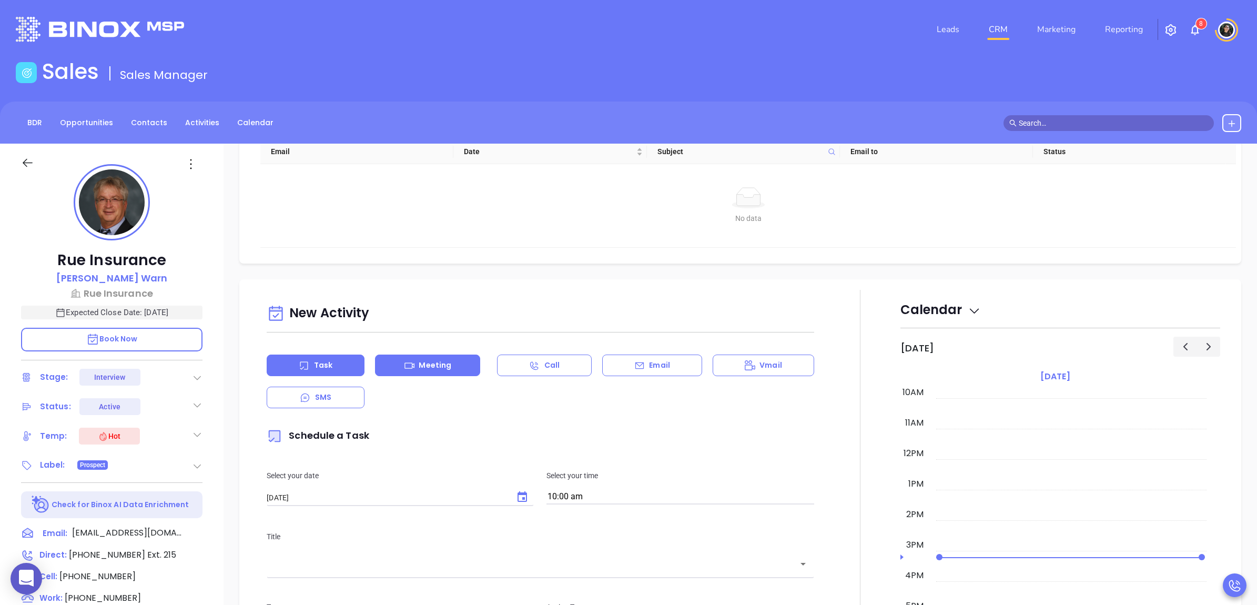
click at [443, 370] on div "Meeting" at bounding box center [427, 365] width 105 height 22
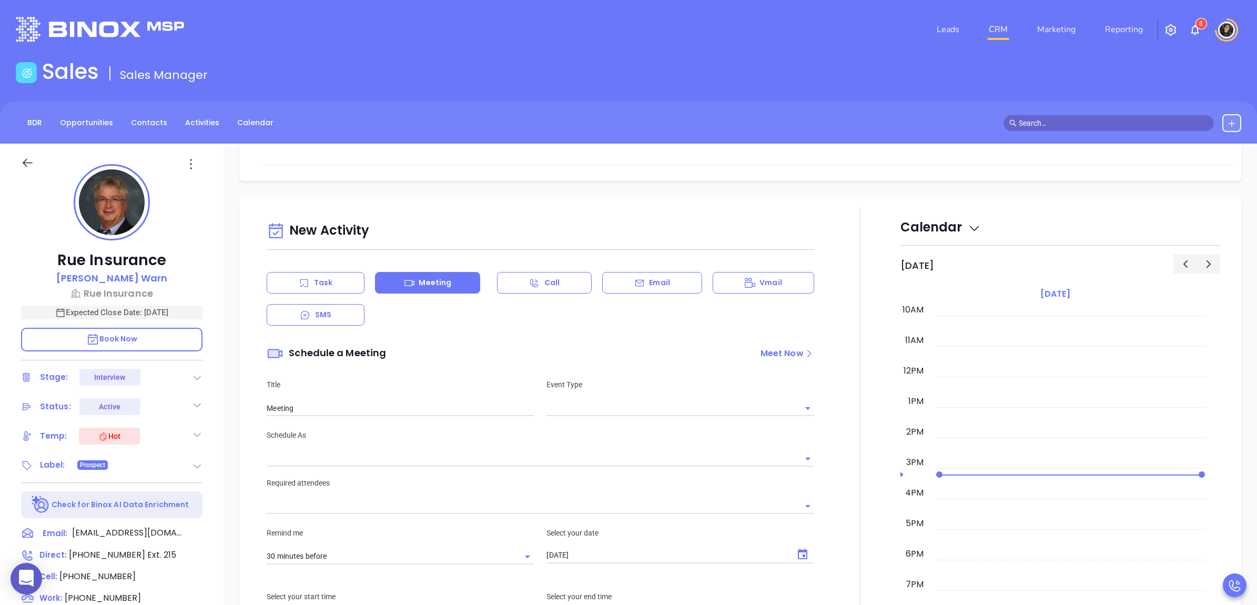
scroll to position [657, 0]
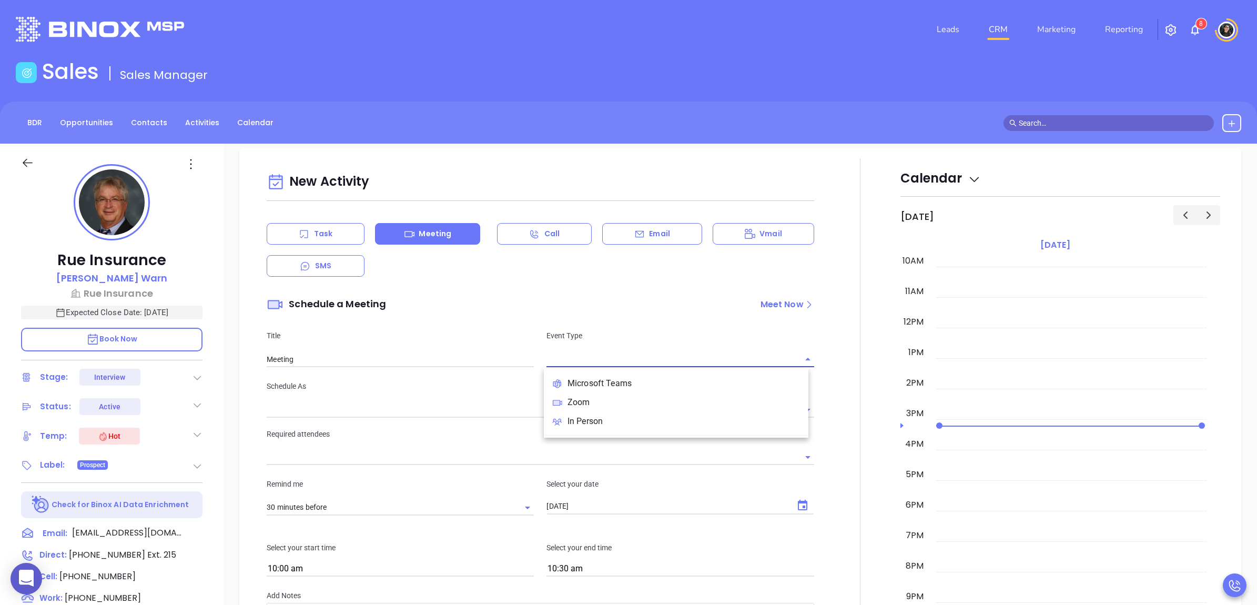
click at [686, 362] on input "text" at bounding box center [671, 358] width 251 height 15
type input "[PERSON_NAME]"
click at [634, 395] on li "Zoom" at bounding box center [676, 402] width 264 height 19
type input "Zoom Meeting"
type input "Zoom"
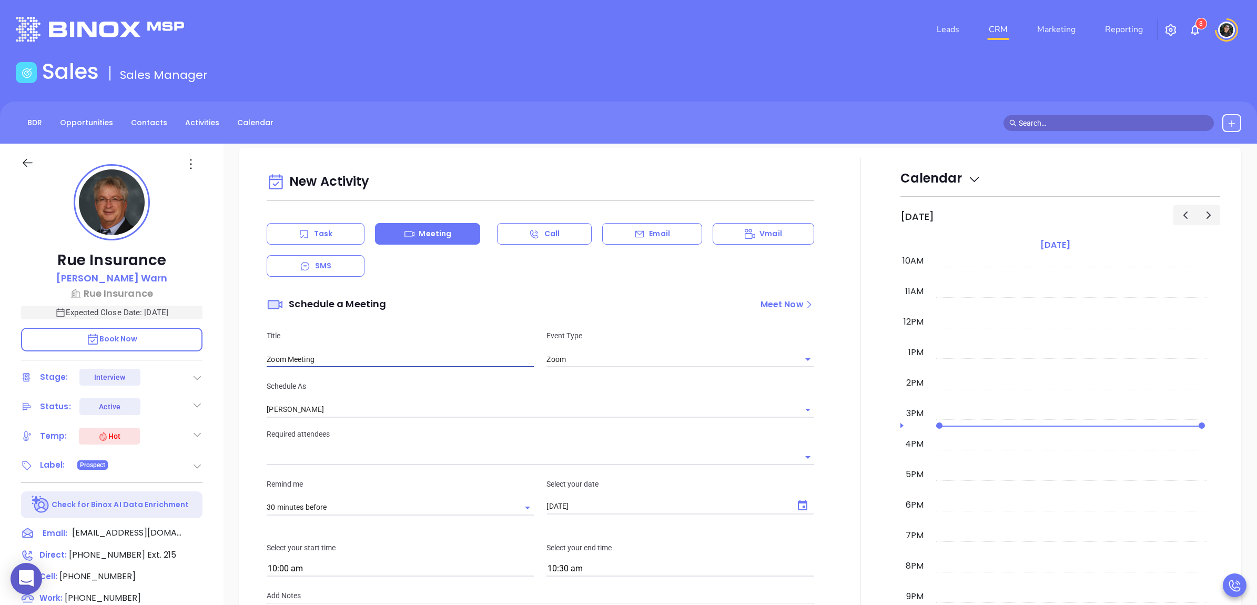
click at [335, 355] on input "Zoom Meeting" at bounding box center [400, 359] width 267 height 16
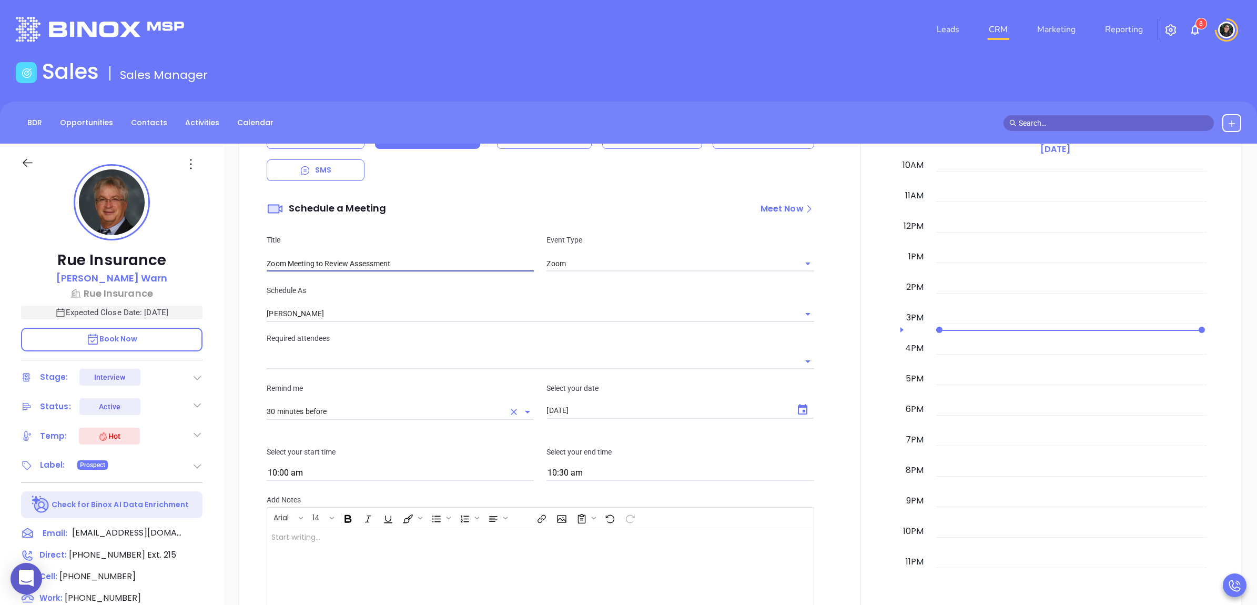
scroll to position [854, 0]
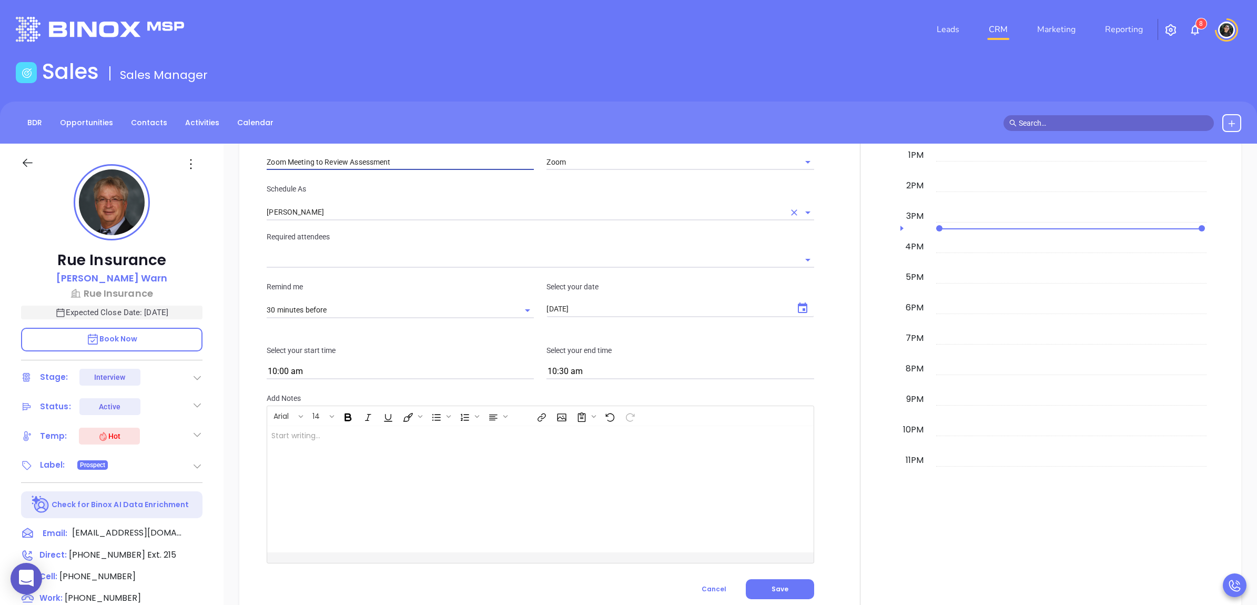
type input "Zoom Meeting to Review Assessment"
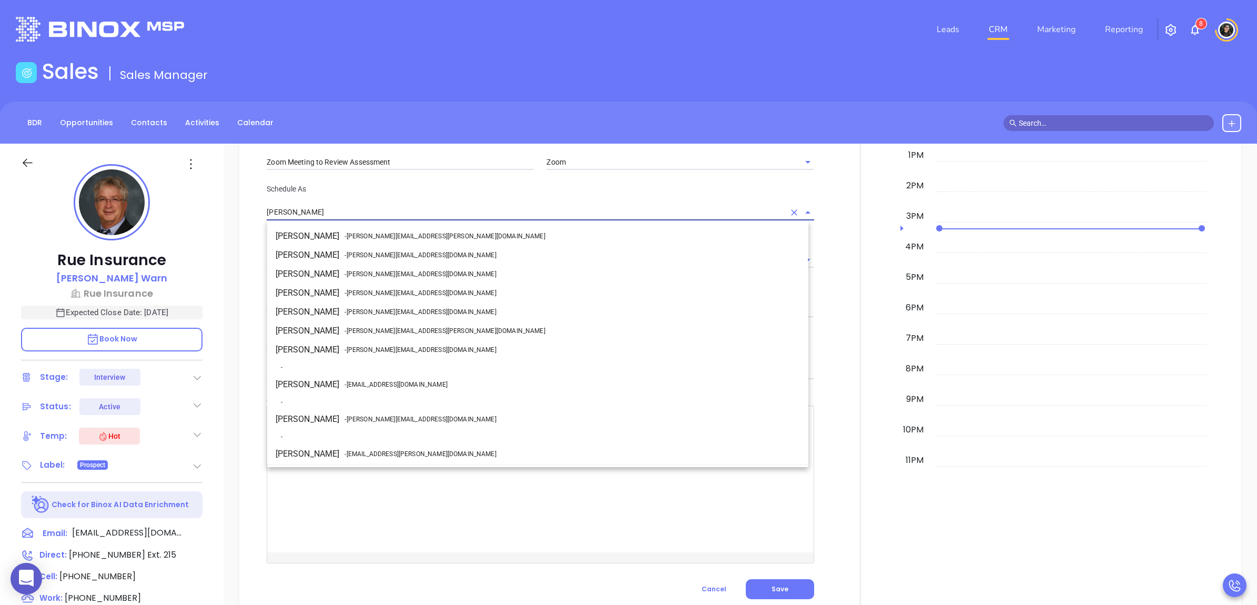
click at [378, 208] on input "[PERSON_NAME]" at bounding box center [525, 212] width 517 height 15
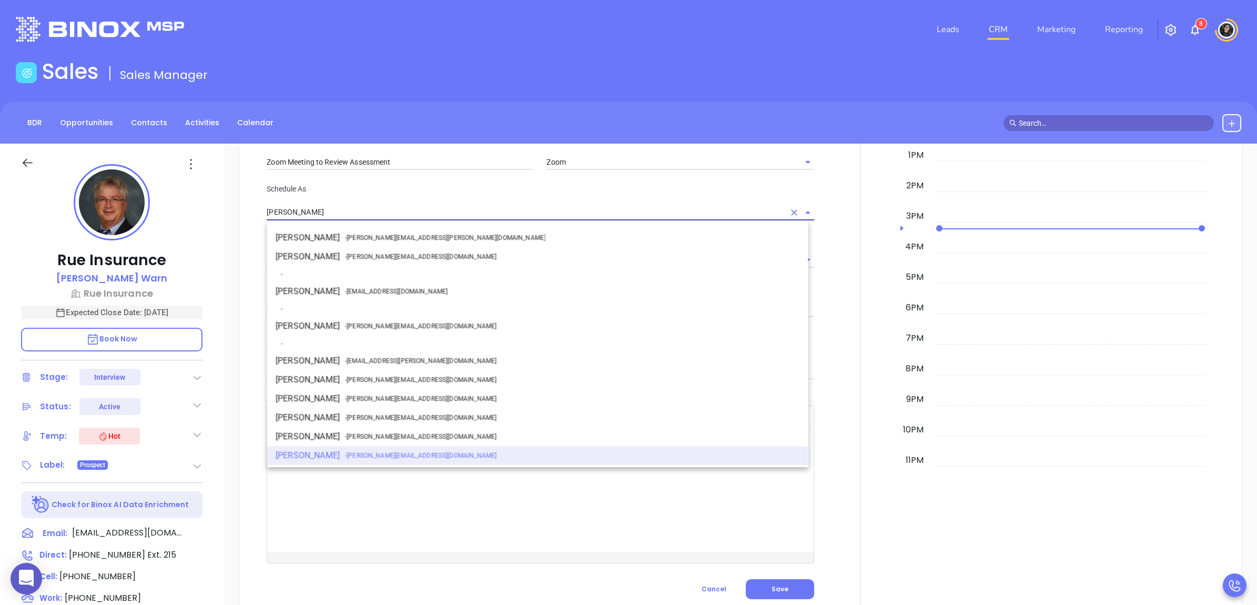
click at [376, 319] on li "Walter Contreras - [EMAIL_ADDRESS][DOMAIN_NAME]" at bounding box center [537, 326] width 541 height 19
type input "[PERSON_NAME]"
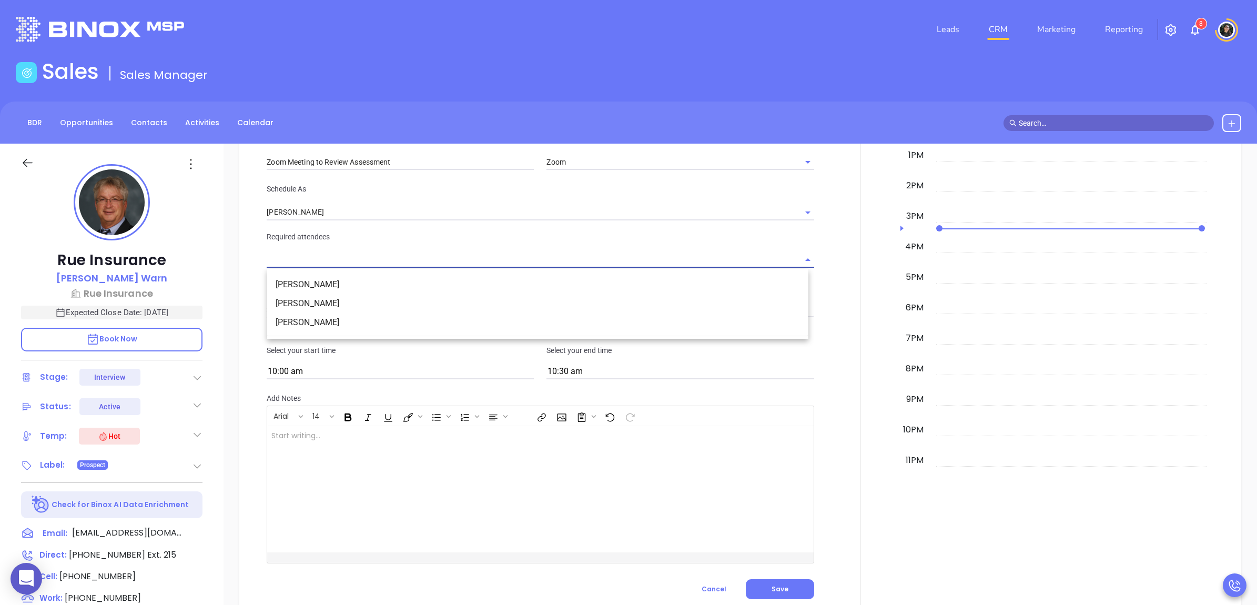
click at [558, 264] on input "text" at bounding box center [532, 259] width 531 height 15
click at [417, 288] on li "[PERSON_NAME]" at bounding box center [537, 284] width 541 height 19
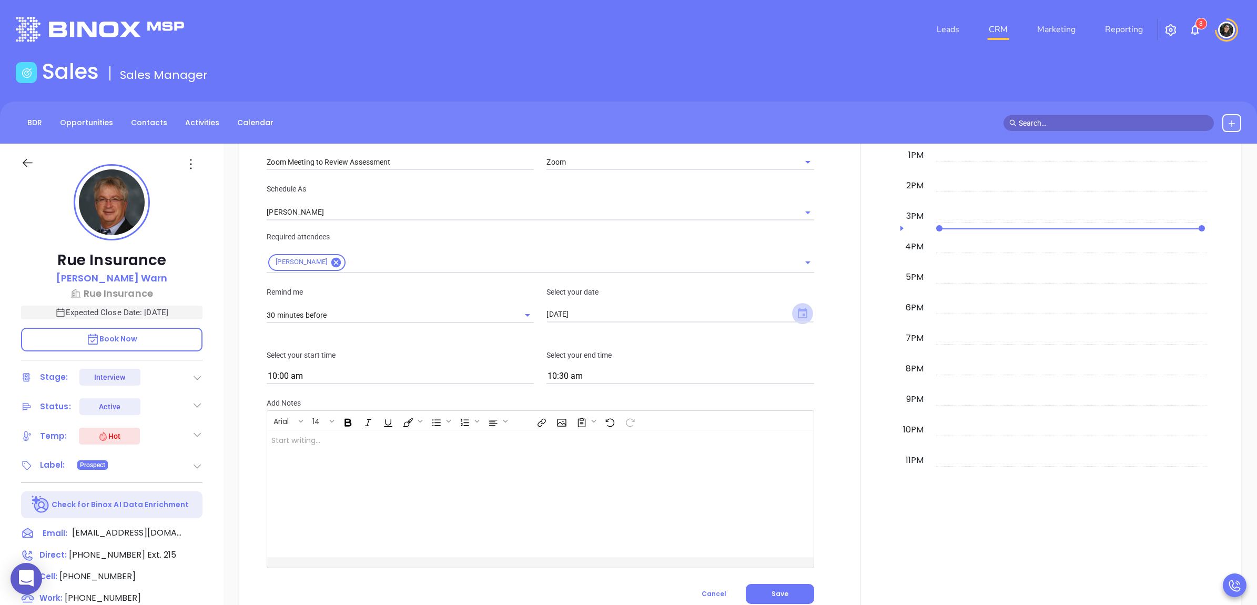
click at [801, 316] on icon "Choose date, selected date is Aug 12, 2025" at bounding box center [802, 313] width 13 height 13
click at [648, 436] on button "21" at bounding box center [648, 439] width 19 height 19
type input "[DATE]"
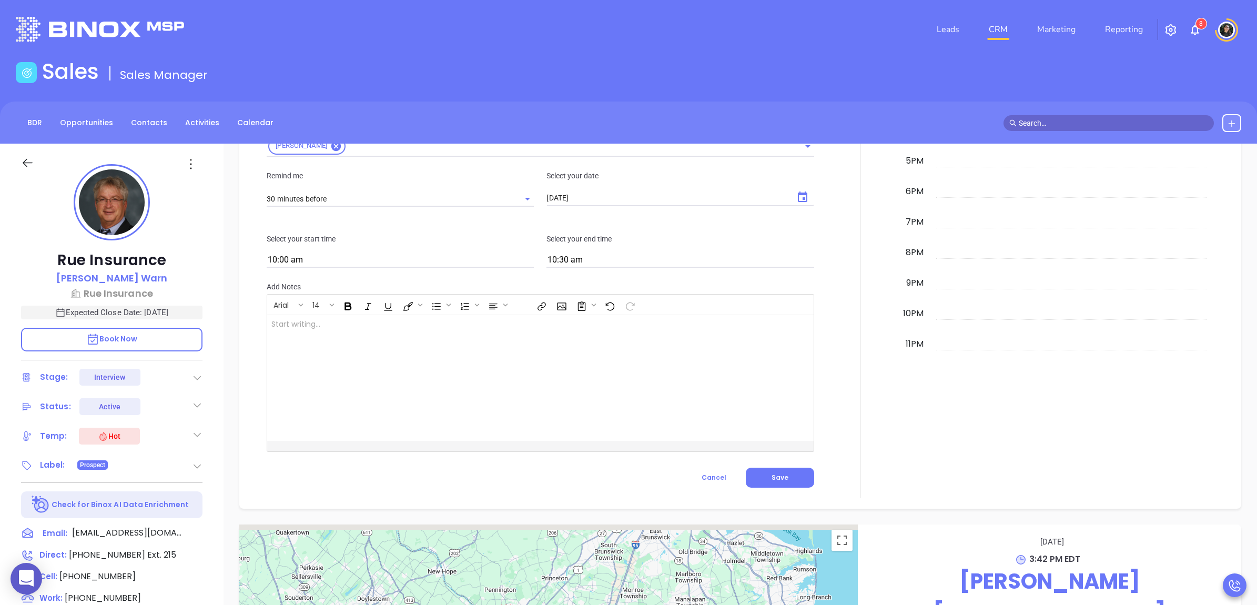
scroll to position [986, 0]
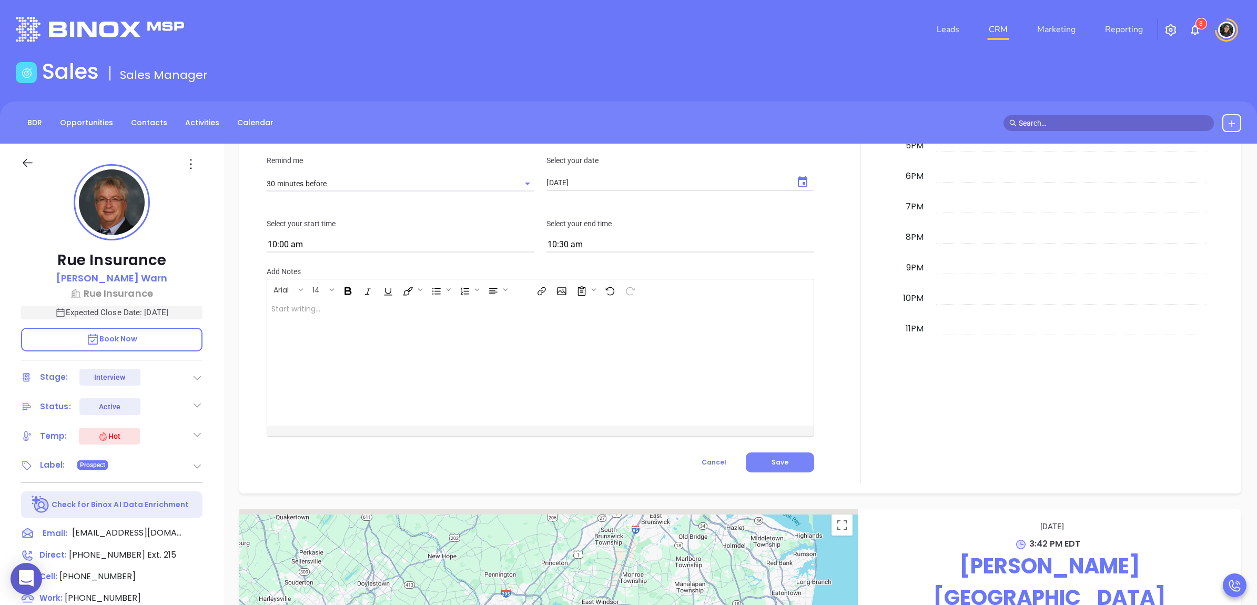
click at [792, 464] on button "Save" at bounding box center [780, 462] width 68 height 20
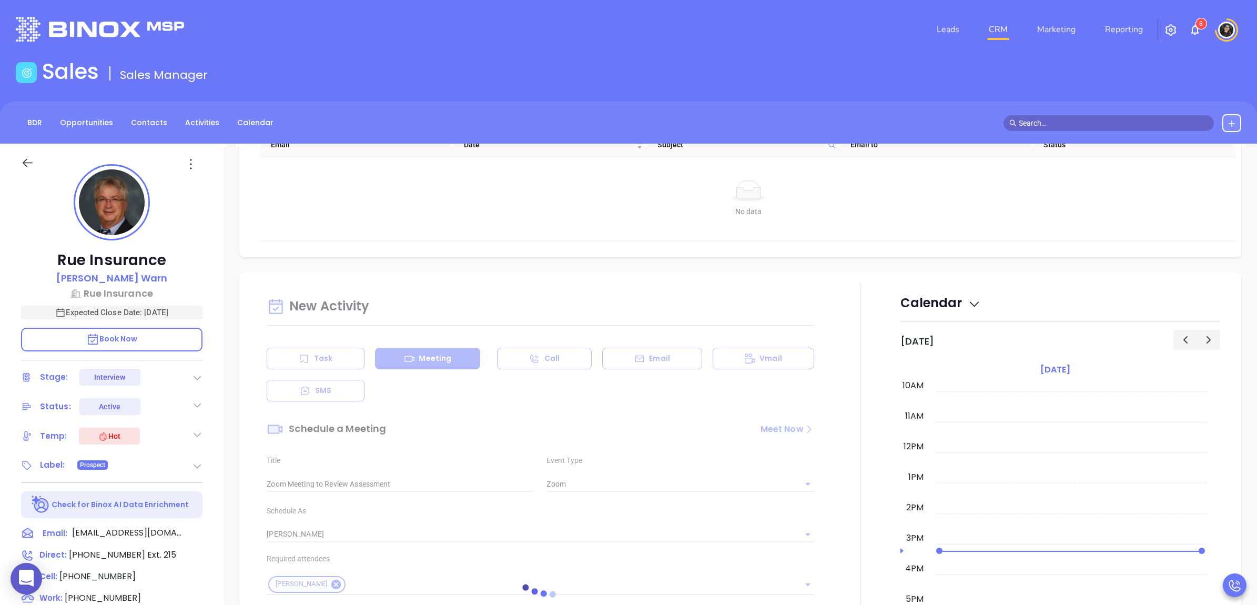
scroll to position [460, 0]
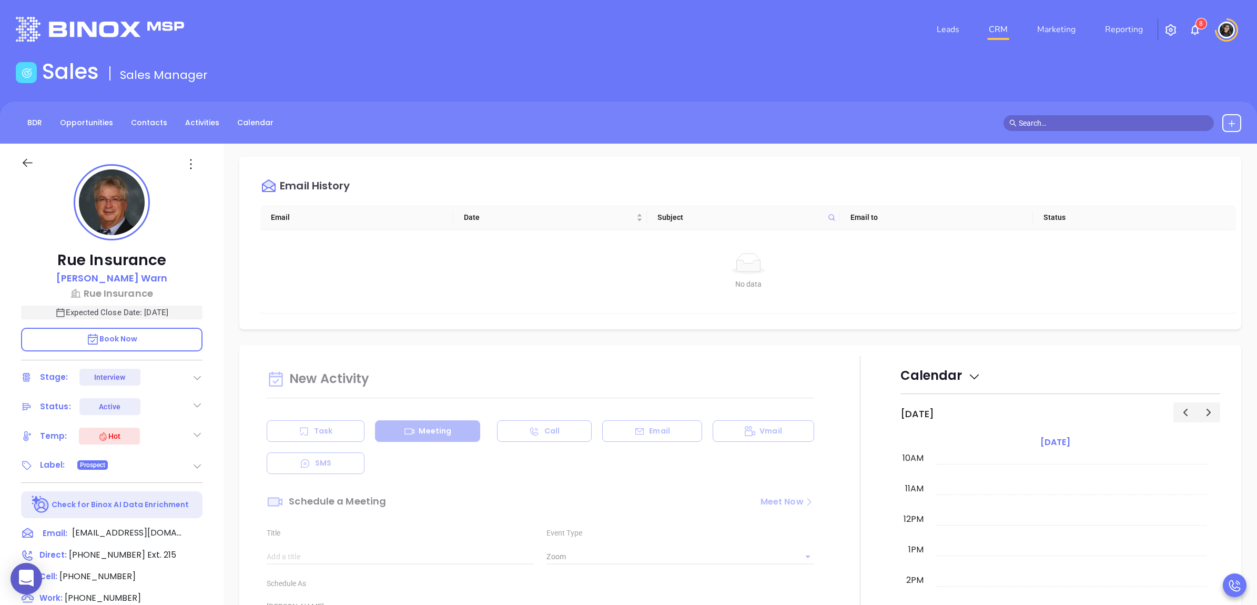
type input "Meeting"
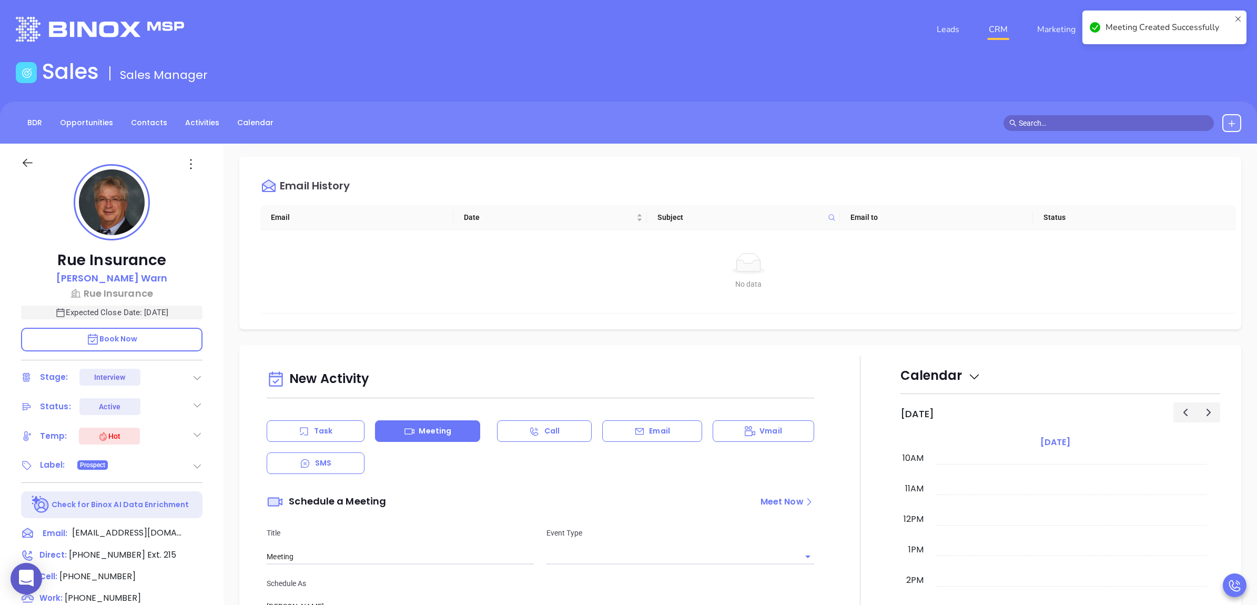
checkbox input "false"
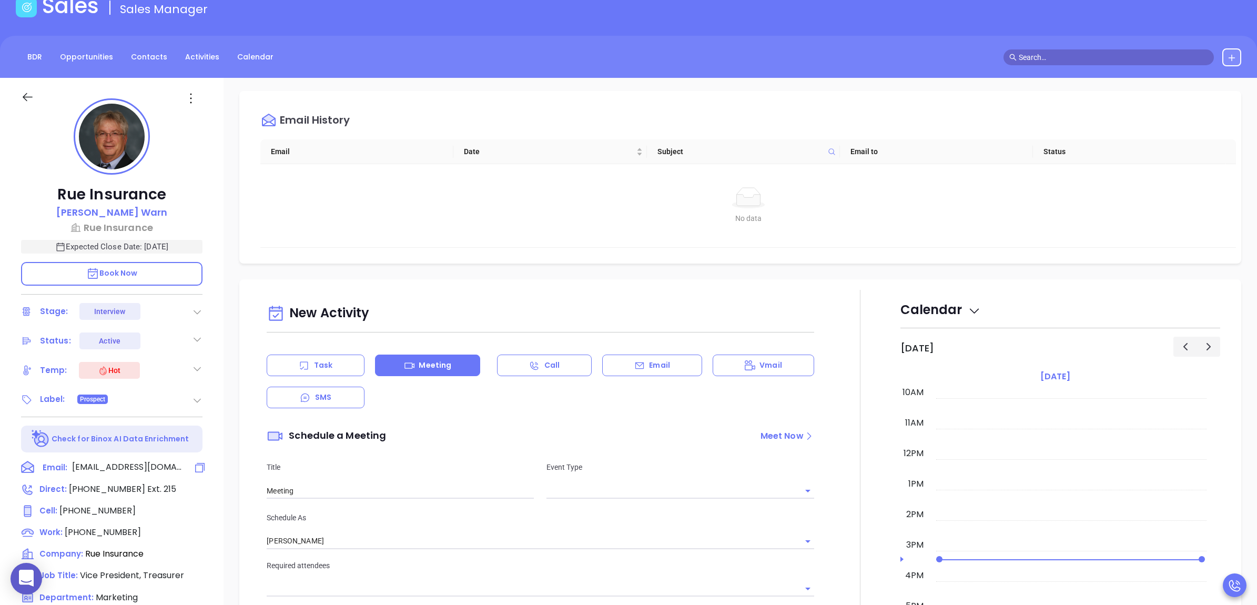
click at [197, 461] on icon at bounding box center [199, 467] width 13 height 13
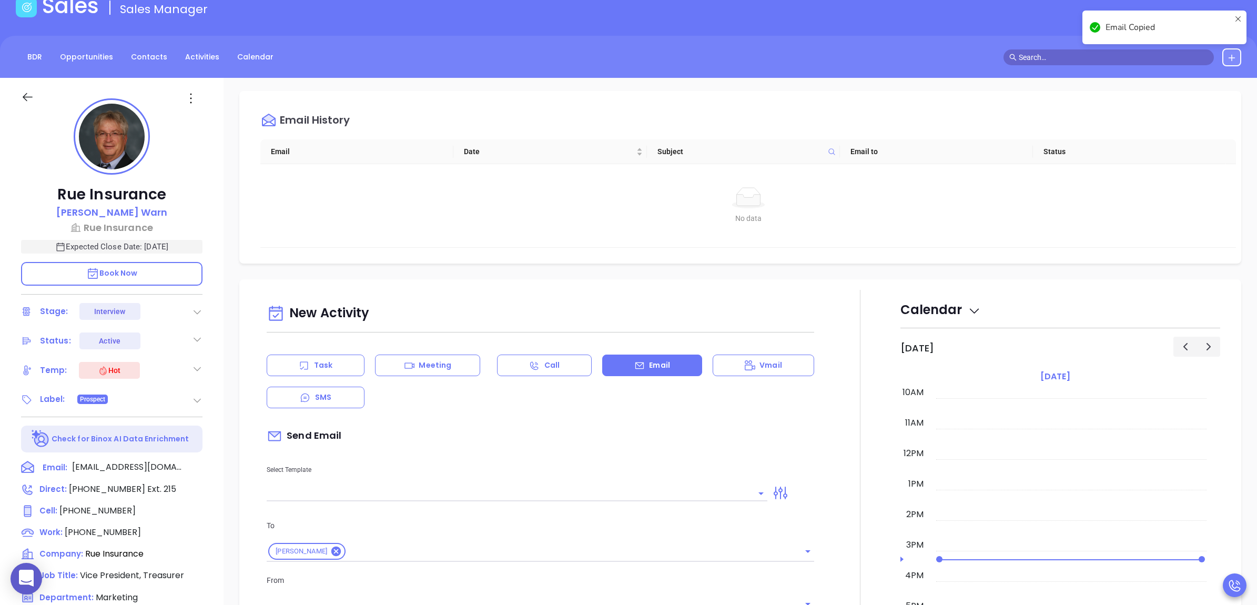
scroll to position [143, 0]
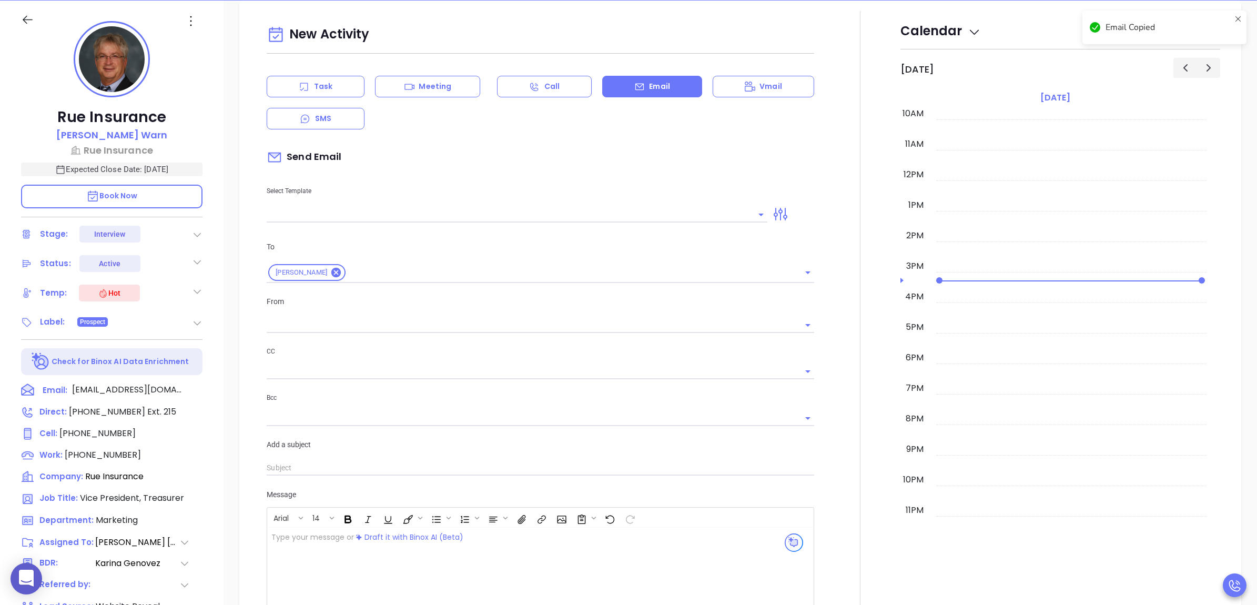
type input "[PERSON_NAME]"
click at [200, 409] on icon at bounding box center [200, 411] width 15 height 15
click at [452, 212] on input "text" at bounding box center [509, 214] width 485 height 15
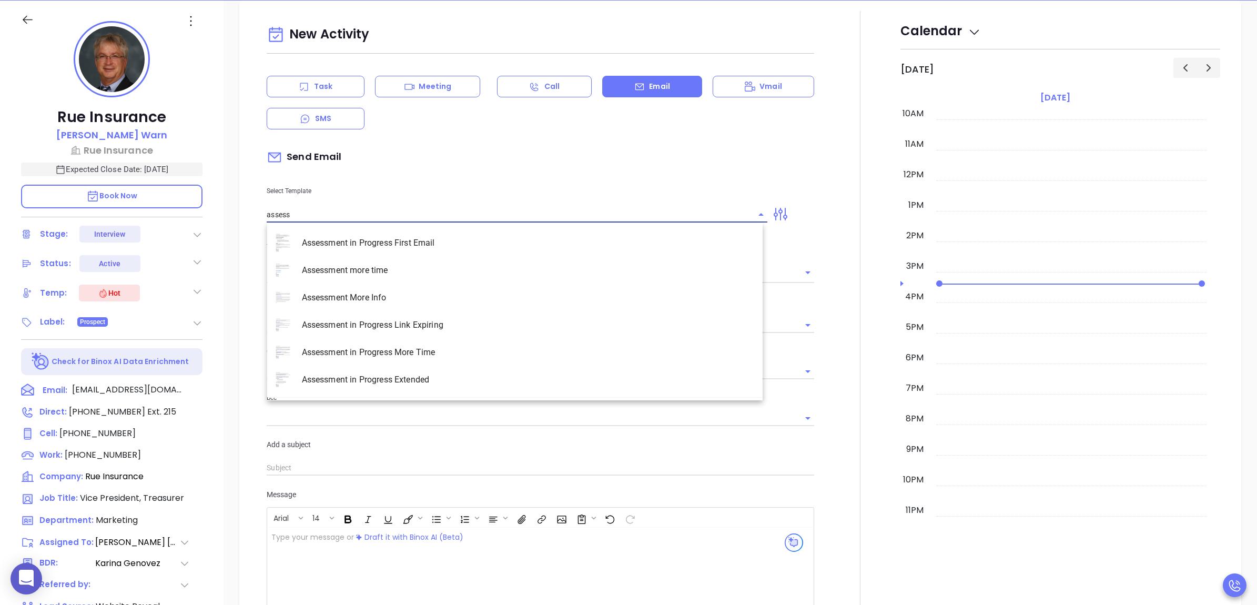
click at [433, 240] on li "Assessment in Progress First Email" at bounding box center [514, 242] width 495 height 27
type input "Assessment in Progress First Email"
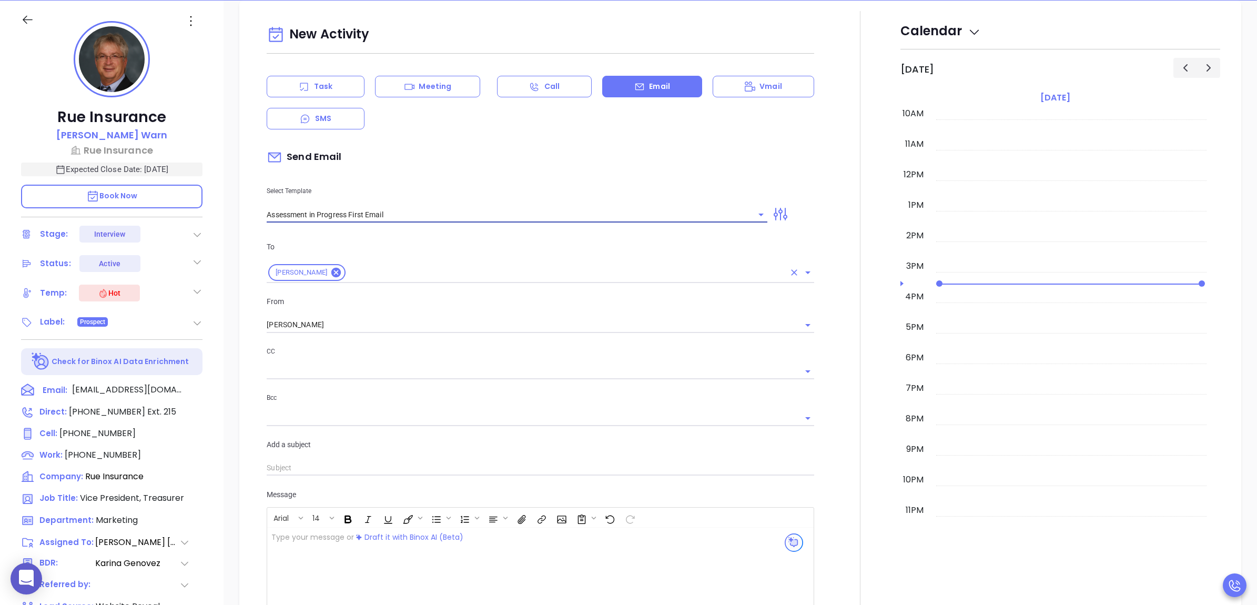
type input "[PERSON_NAME] Run Your Cybersecurity Assessment (Time-Sensitive)"
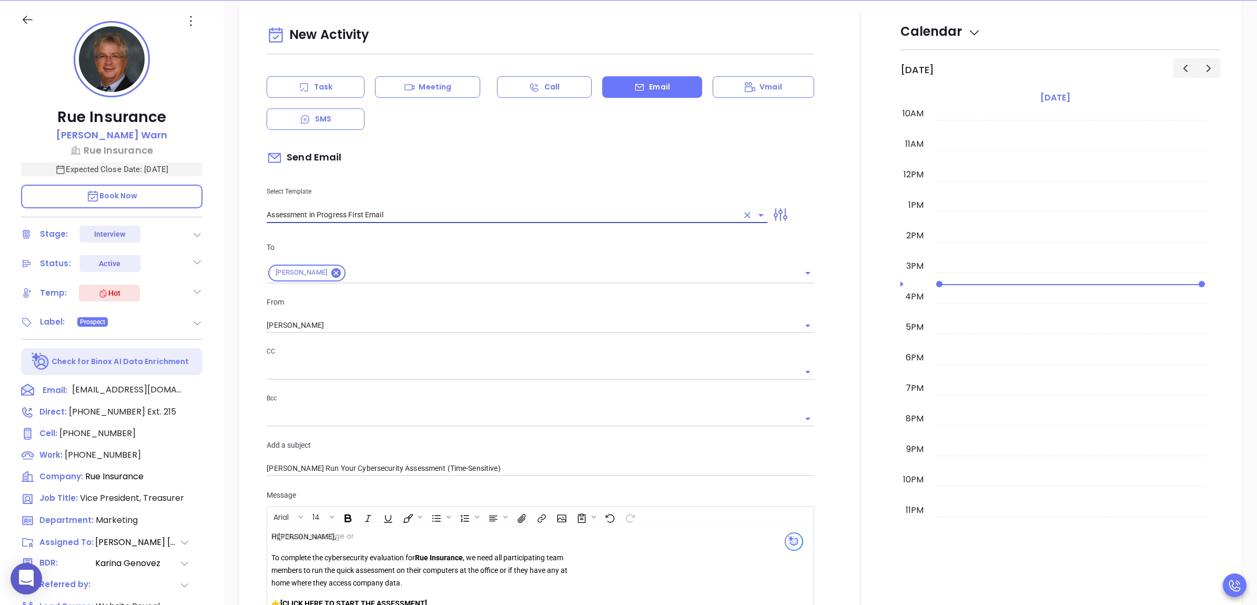
scroll to position [663, 0]
click at [394, 316] on div "[PERSON_NAME]" at bounding box center [540, 323] width 547 height 17
type input "Assessment in Progress First Email"
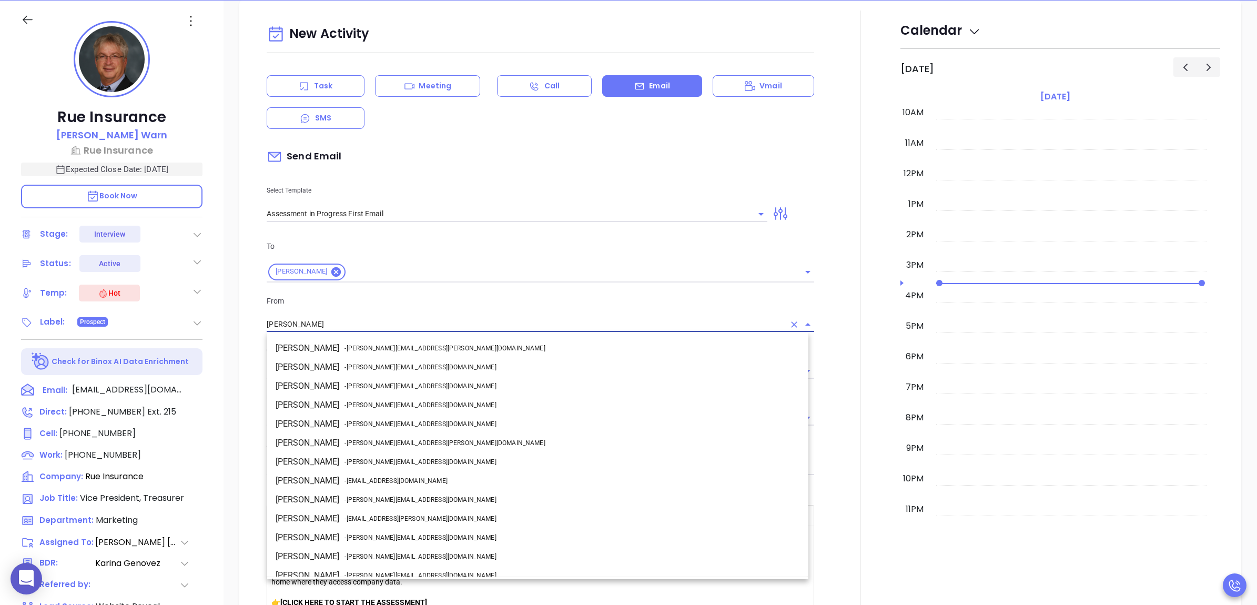
click at [390, 324] on input "[PERSON_NAME]" at bounding box center [525, 324] width 517 height 15
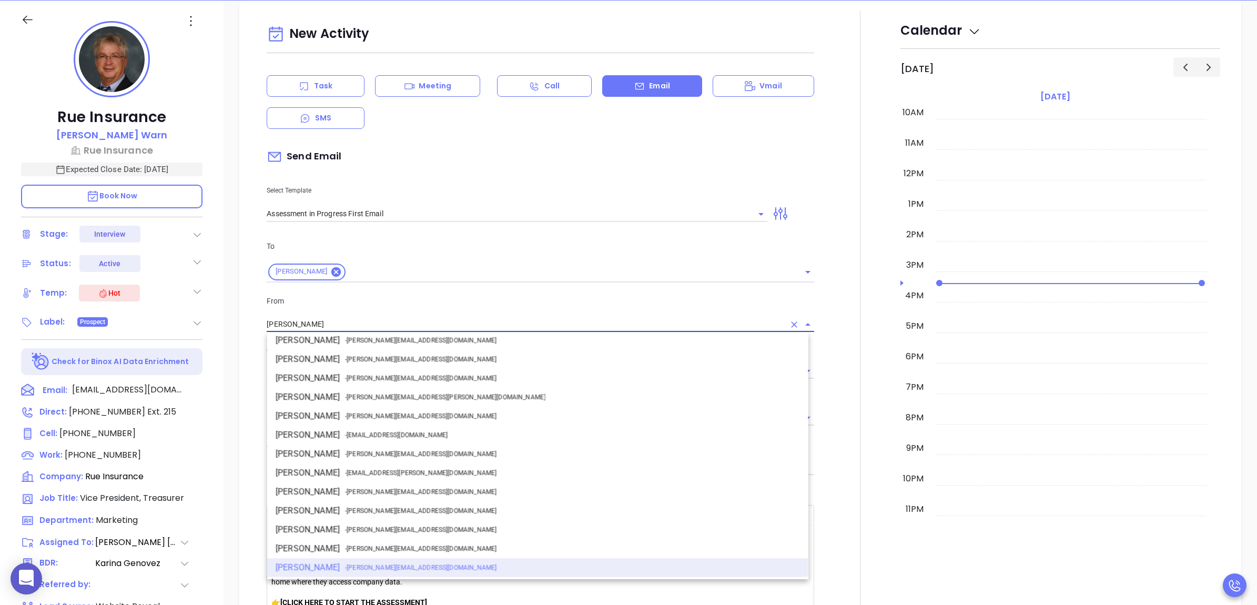
click at [348, 449] on span "- [PERSON_NAME][EMAIL_ADDRESS][DOMAIN_NAME]" at bounding box center [419, 453] width 151 height 9
type input "[PERSON_NAME]"
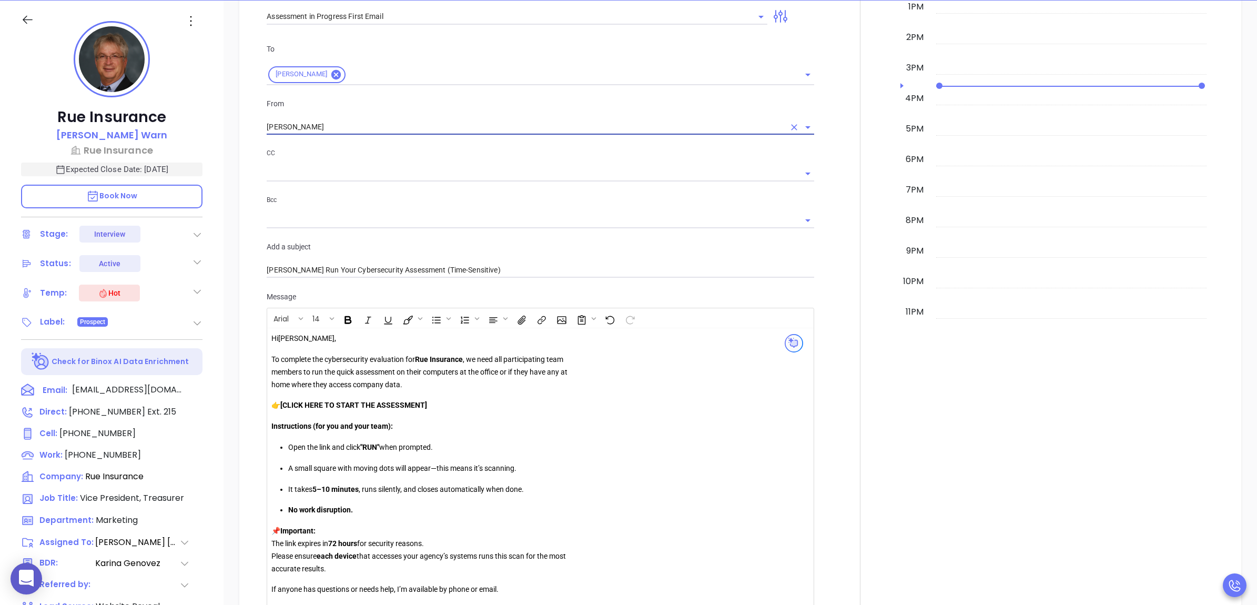
scroll to position [925, 0]
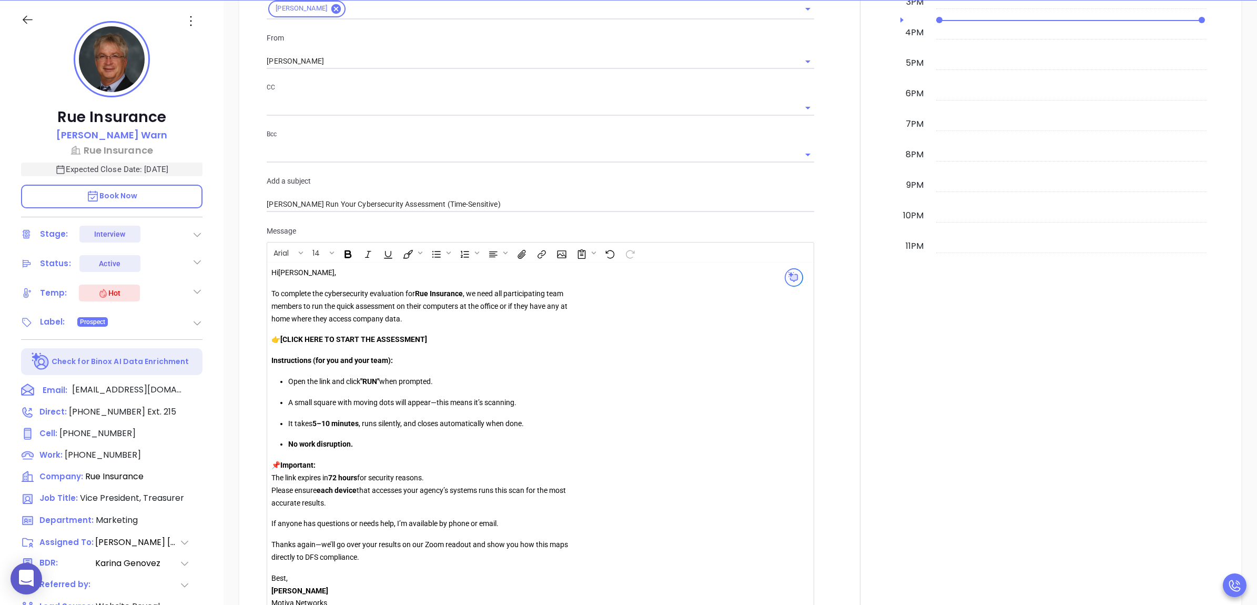
click at [447, 338] on p "👉 [CLICK HERE TO START THE ASSESSMENT]" at bounding box center [422, 339] width 302 height 13
click at [286, 343] on strong "[CLICK HERE TO START THE ASSESSMENT" at bounding box center [352, 339] width 145 height 8
drag, startPoint x: 429, startPoint y: 342, endPoint x: 283, endPoint y: 340, distance: 146.2
click at [283, 340] on p "👉 CLICK HERE TO START THE ASSESSMENT" at bounding box center [422, 339] width 302 height 13
click at [539, 253] on icon "Insert link" at bounding box center [542, 254] width 12 height 11
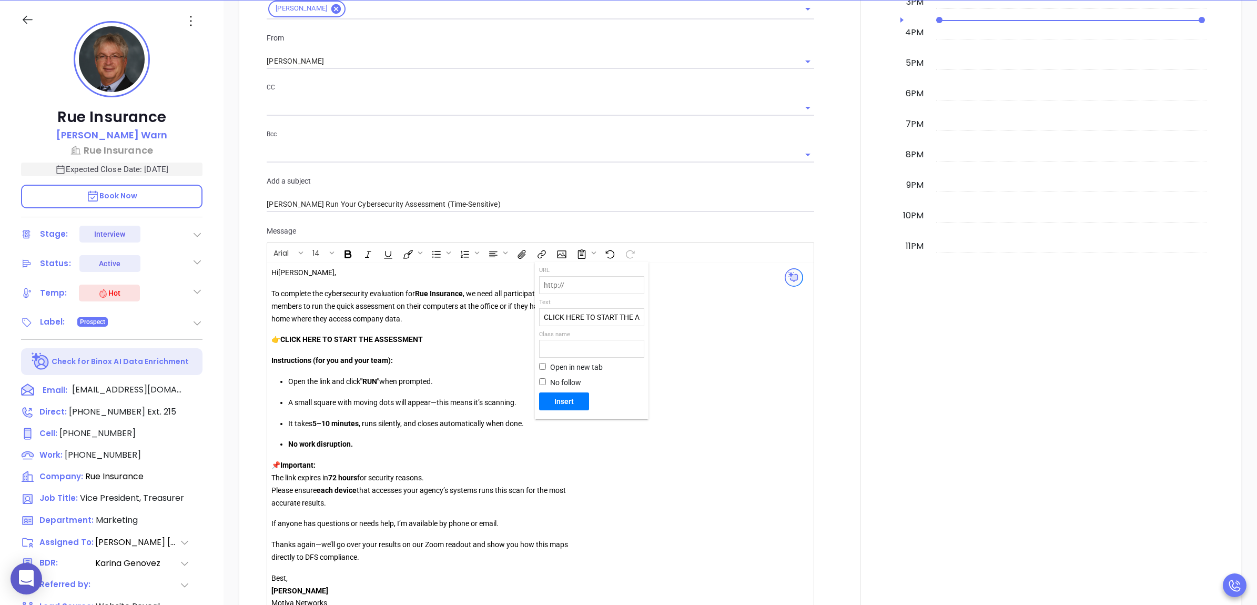
click at [585, 285] on input "text" at bounding box center [591, 285] width 104 height 17
paste input "[URL][DOMAIN_NAME]"
type input "[URL][DOMAIN_NAME]"
click at [569, 396] on span "Insert" at bounding box center [564, 400] width 42 height 9
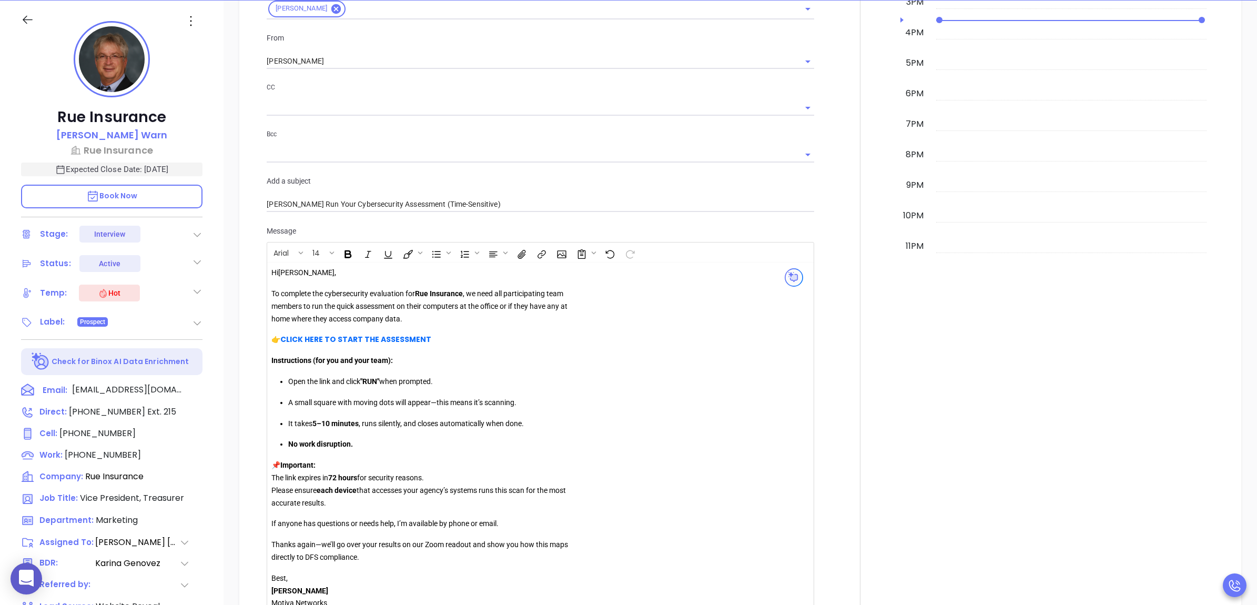
click at [411, 333] on div "Hi [PERSON_NAME] , To complete the cybersecurity evaluation for Rue Insurance ,…" at bounding box center [422, 451] width 302 height 368
click at [411, 337] on link "CLICK HERE TO START THE ASSESSMENT" at bounding box center [355, 339] width 151 height 11
click at [295, 358] on icon "Open link" at bounding box center [296, 358] width 7 height 7
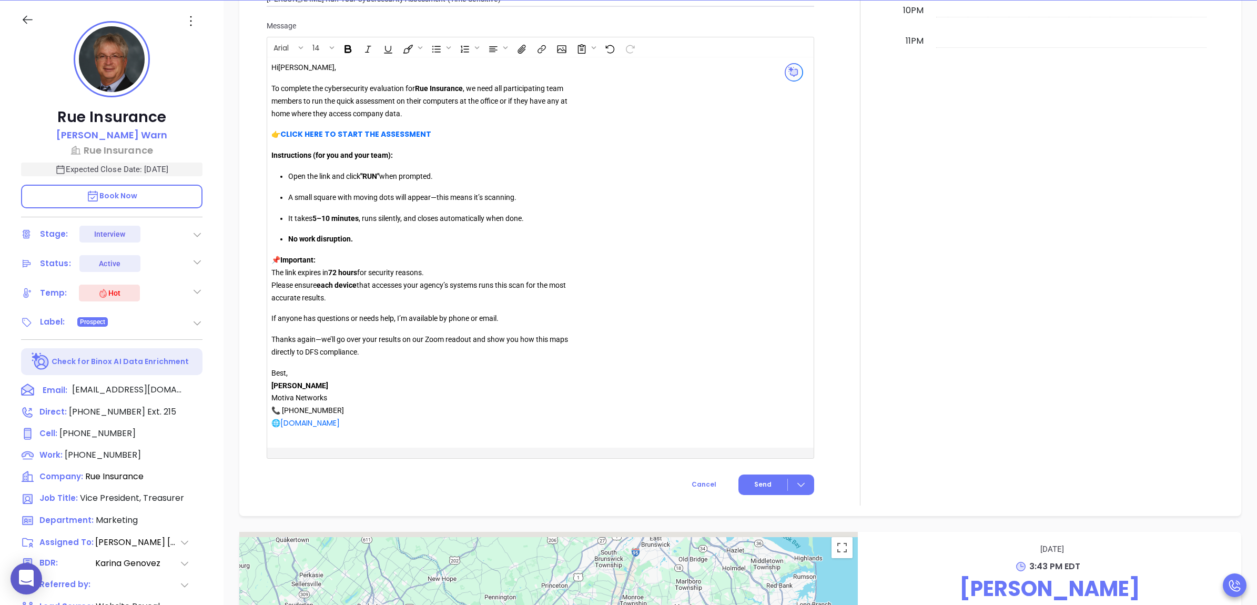
scroll to position [1188, 0]
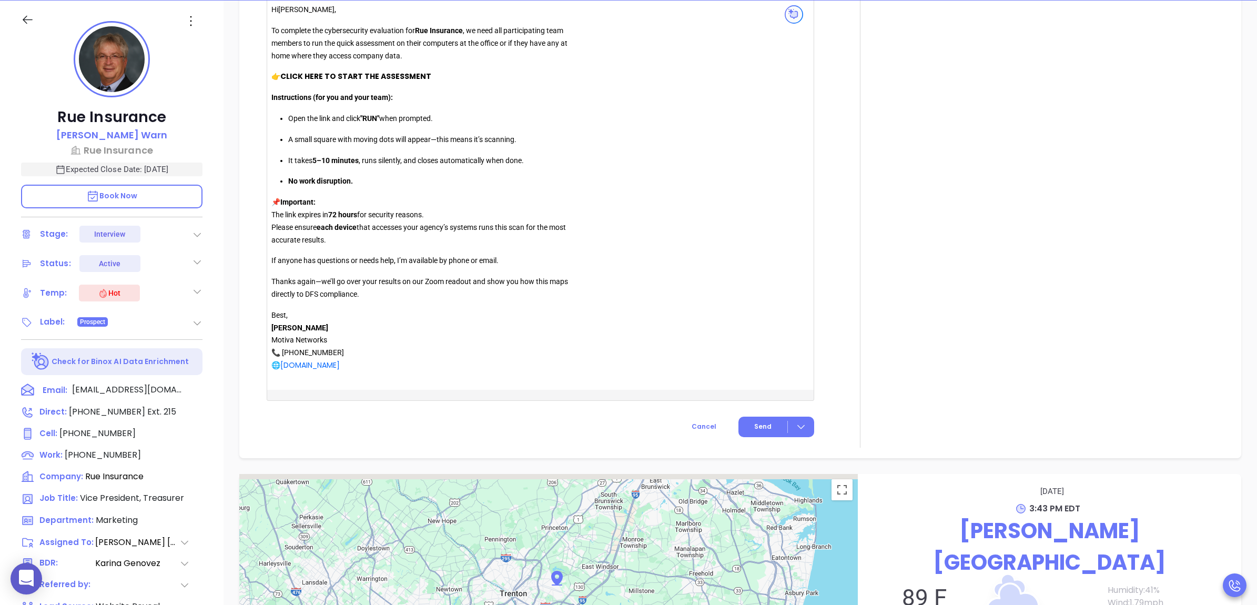
click at [415, 77] on link "CLICK HERE TO START THE ASSESSM ENT" at bounding box center [355, 76] width 151 height 11
click at [298, 99] on icon "Open link" at bounding box center [296, 96] width 7 height 7
click at [761, 429] on span "Send" at bounding box center [762, 426] width 17 height 9
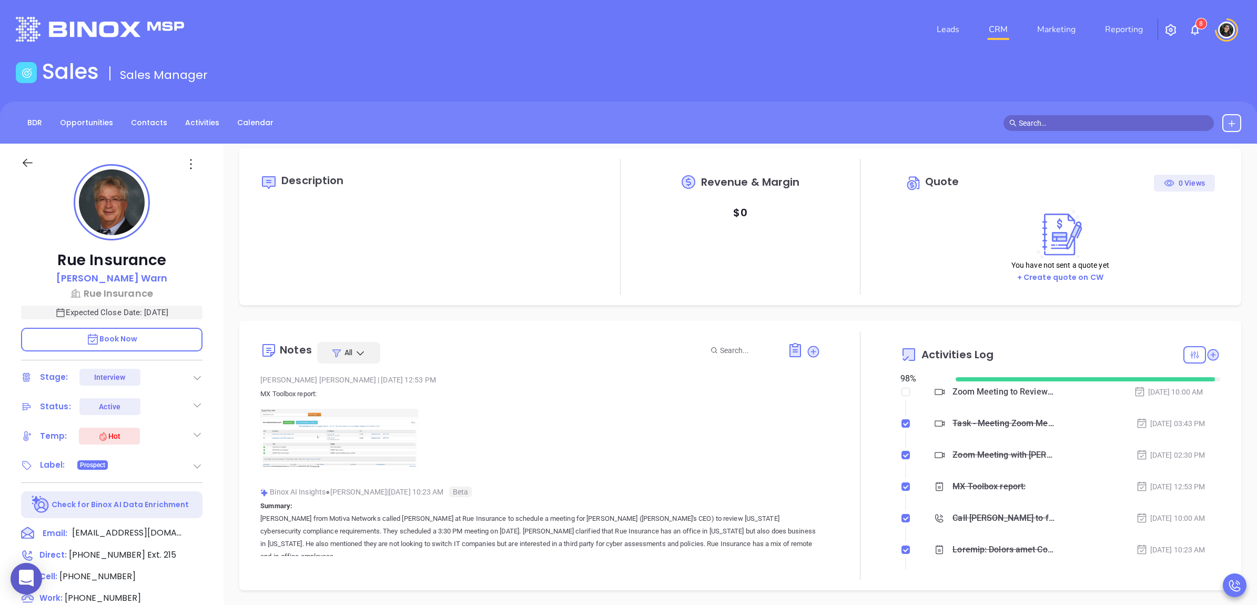
scroll to position [0, 0]
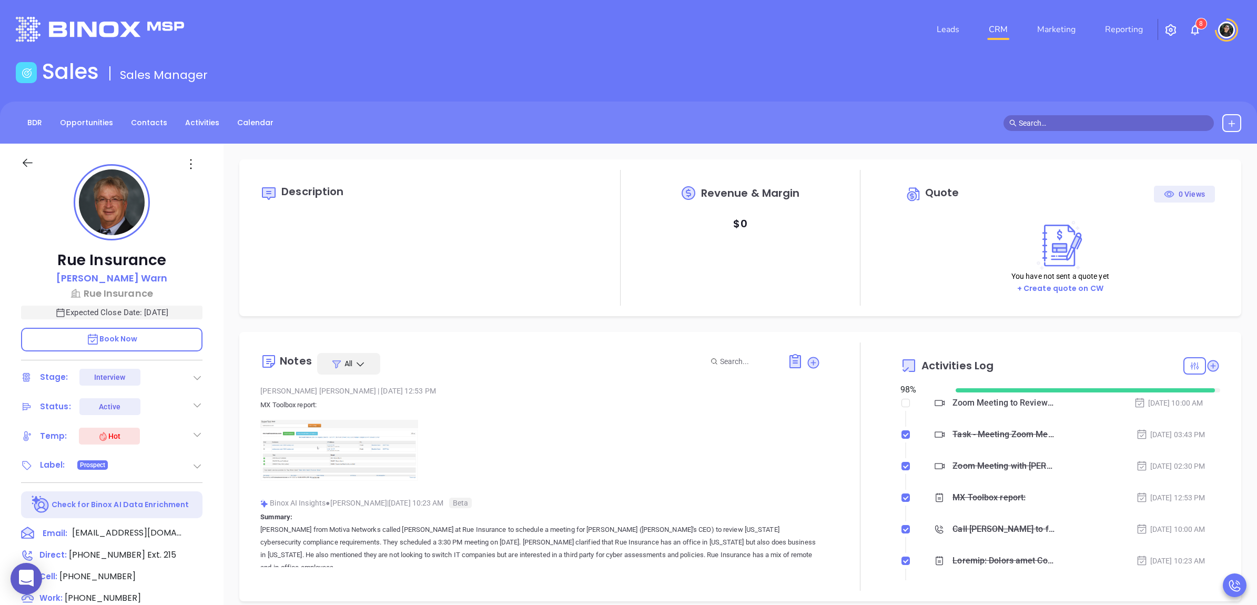
click at [997, 33] on link "CRM" at bounding box center [997, 29] width 27 height 21
